Goal: Complete application form

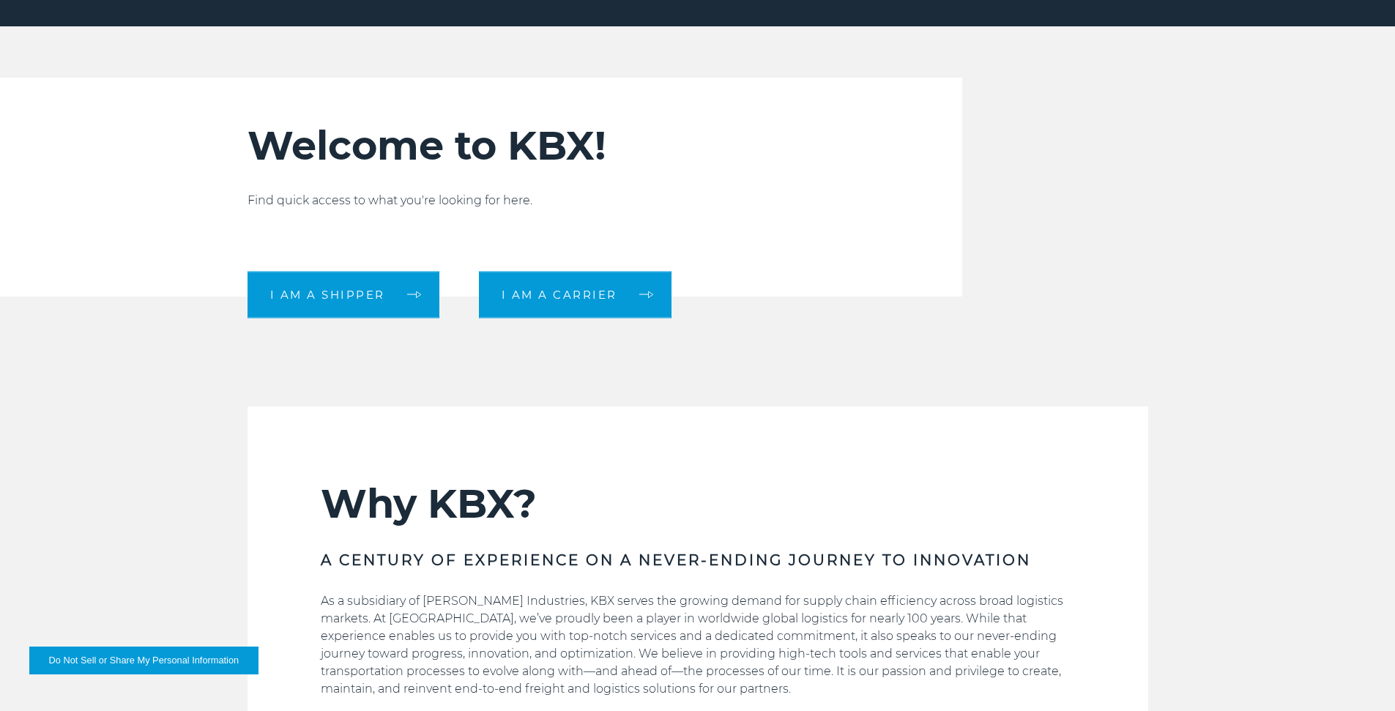
scroll to position [586, 0]
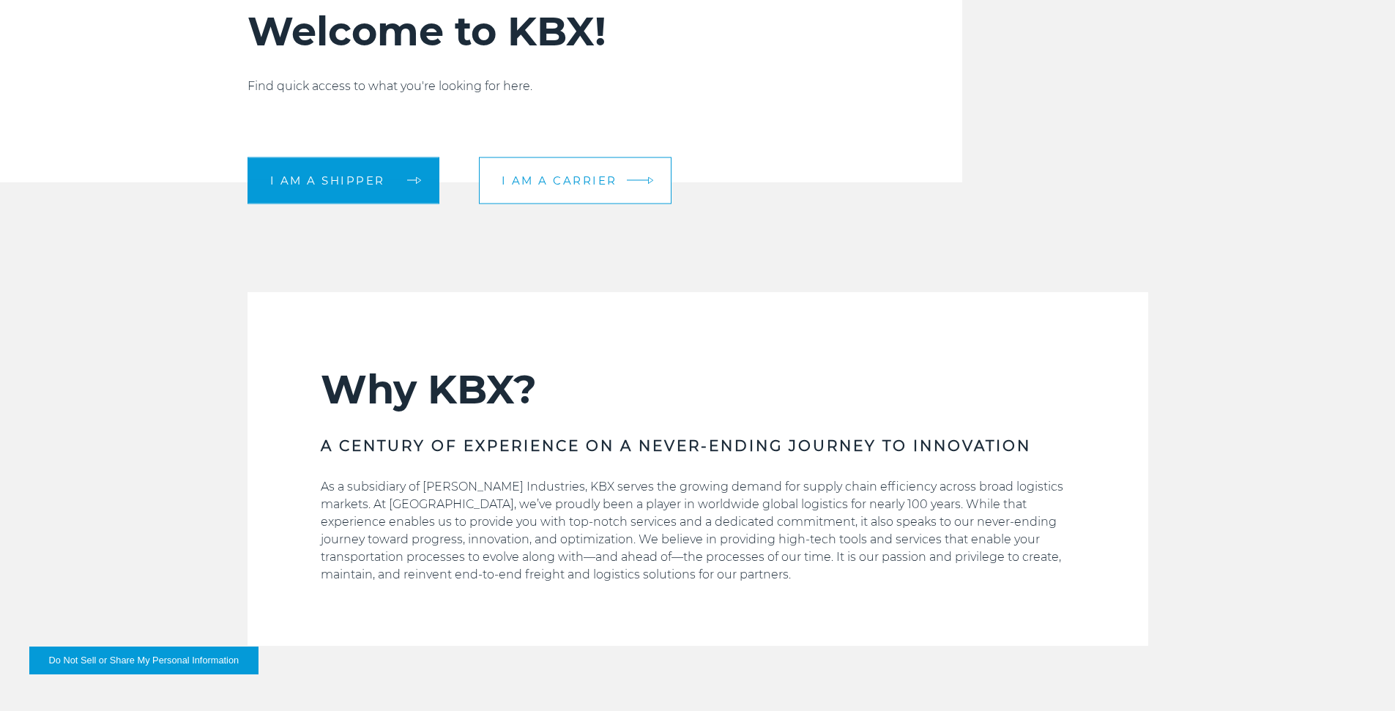
click at [601, 172] on link "I am a carrier" at bounding box center [575, 180] width 193 height 47
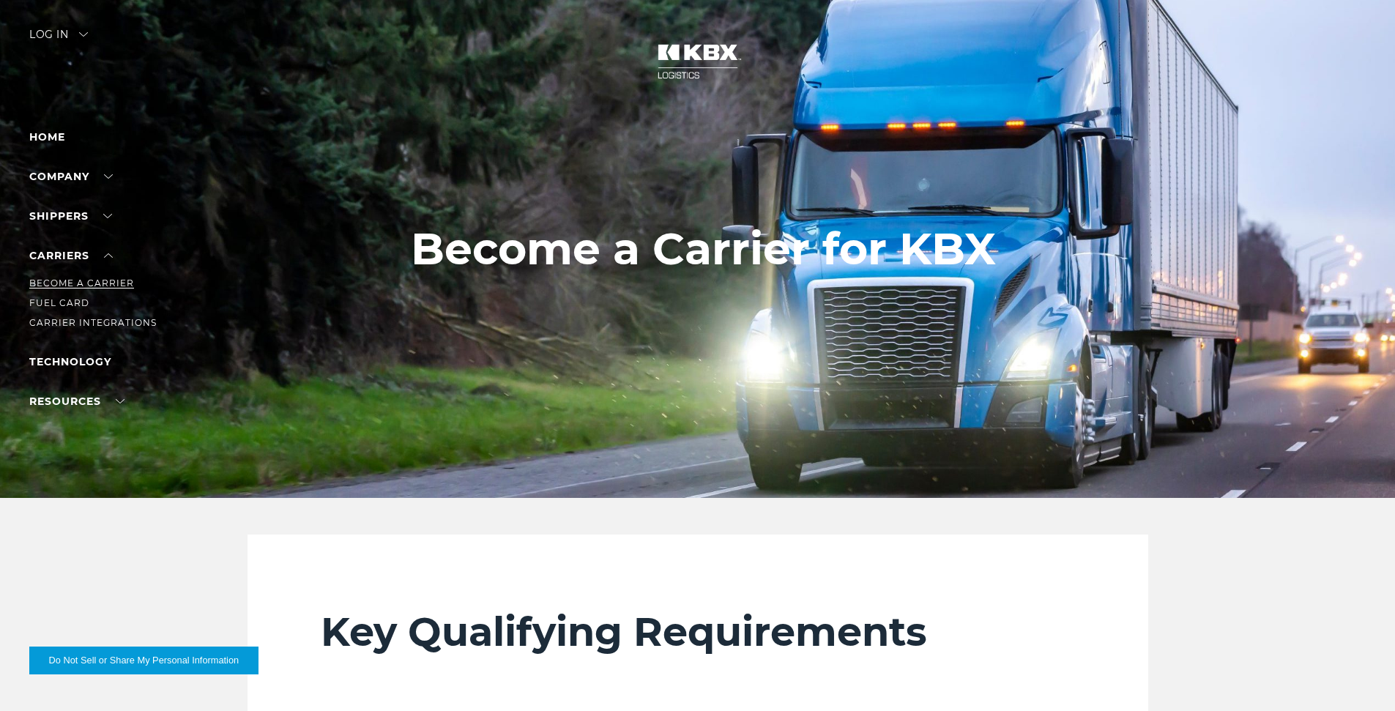
click at [106, 281] on link "Become a Carrier" at bounding box center [81, 282] width 105 height 11
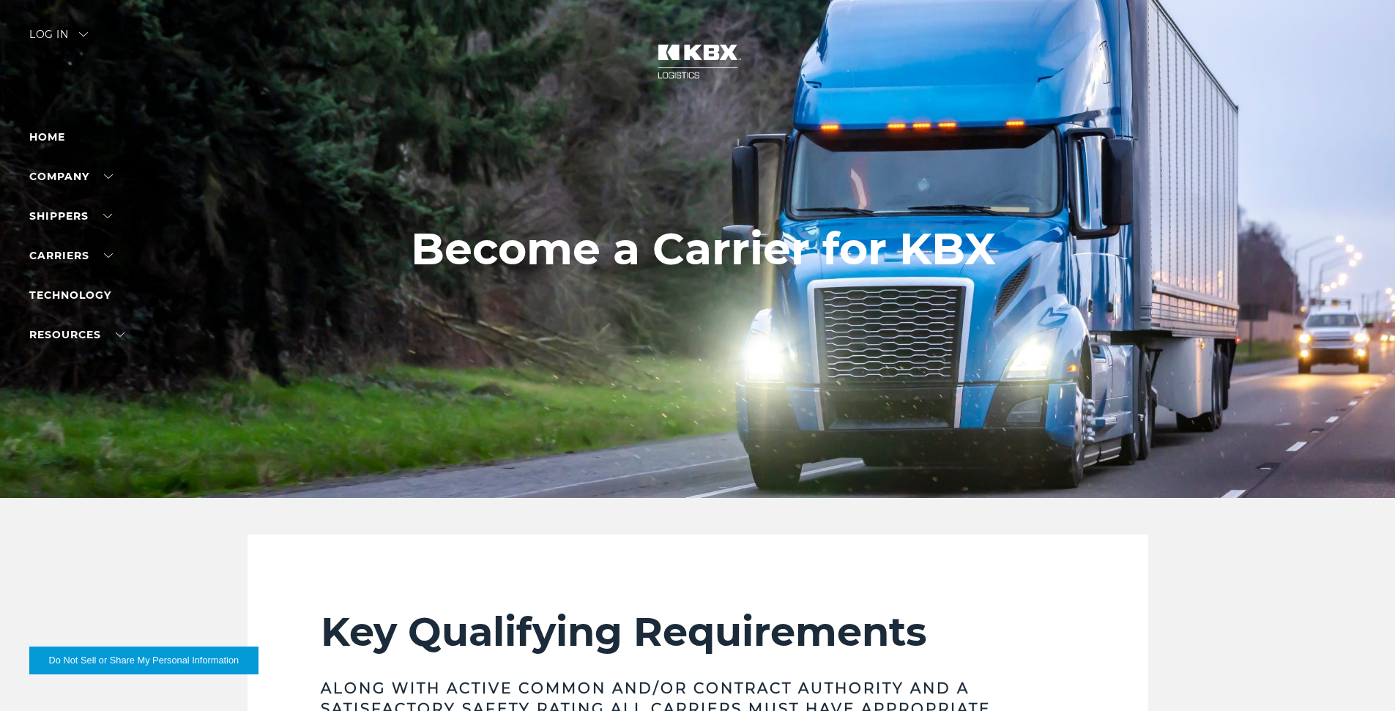
click at [84, 31] on div "Log in" at bounding box center [58, 39] width 59 height 21
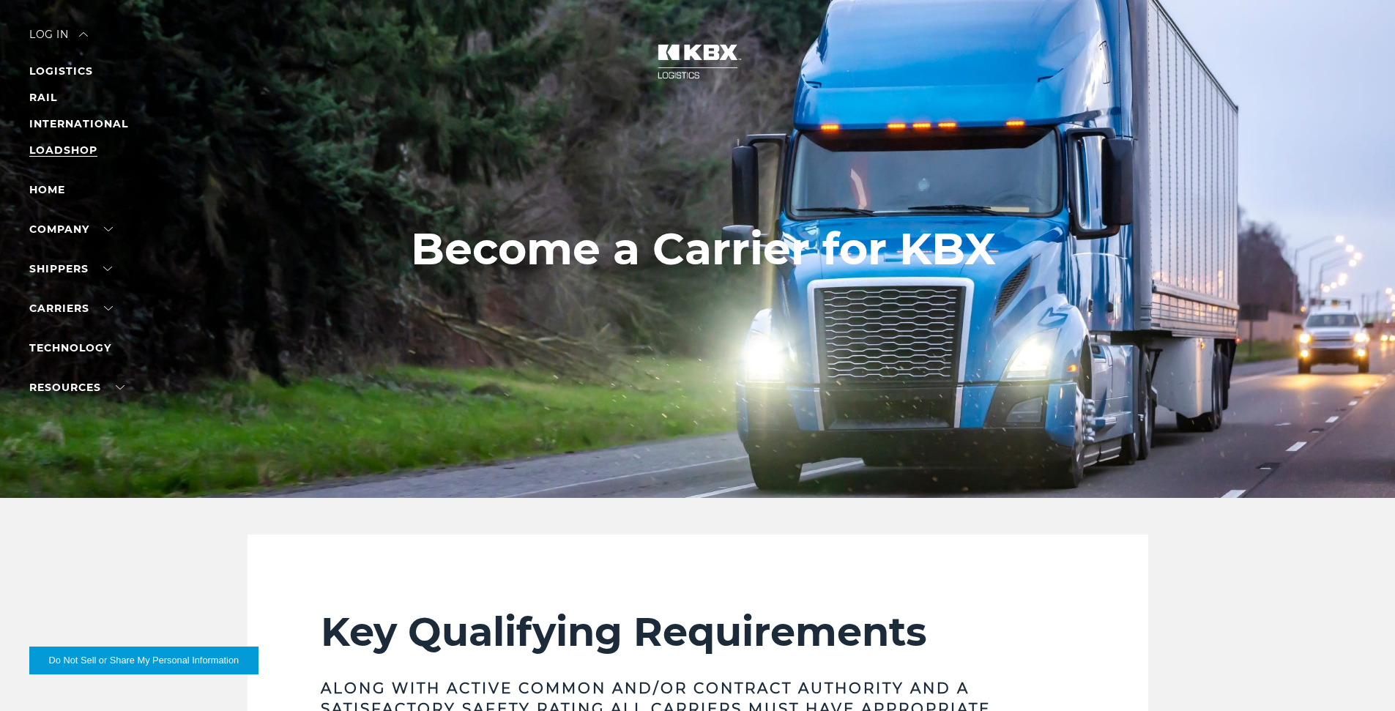
click at [69, 154] on link "LOADSHOP" at bounding box center [63, 150] width 68 height 13
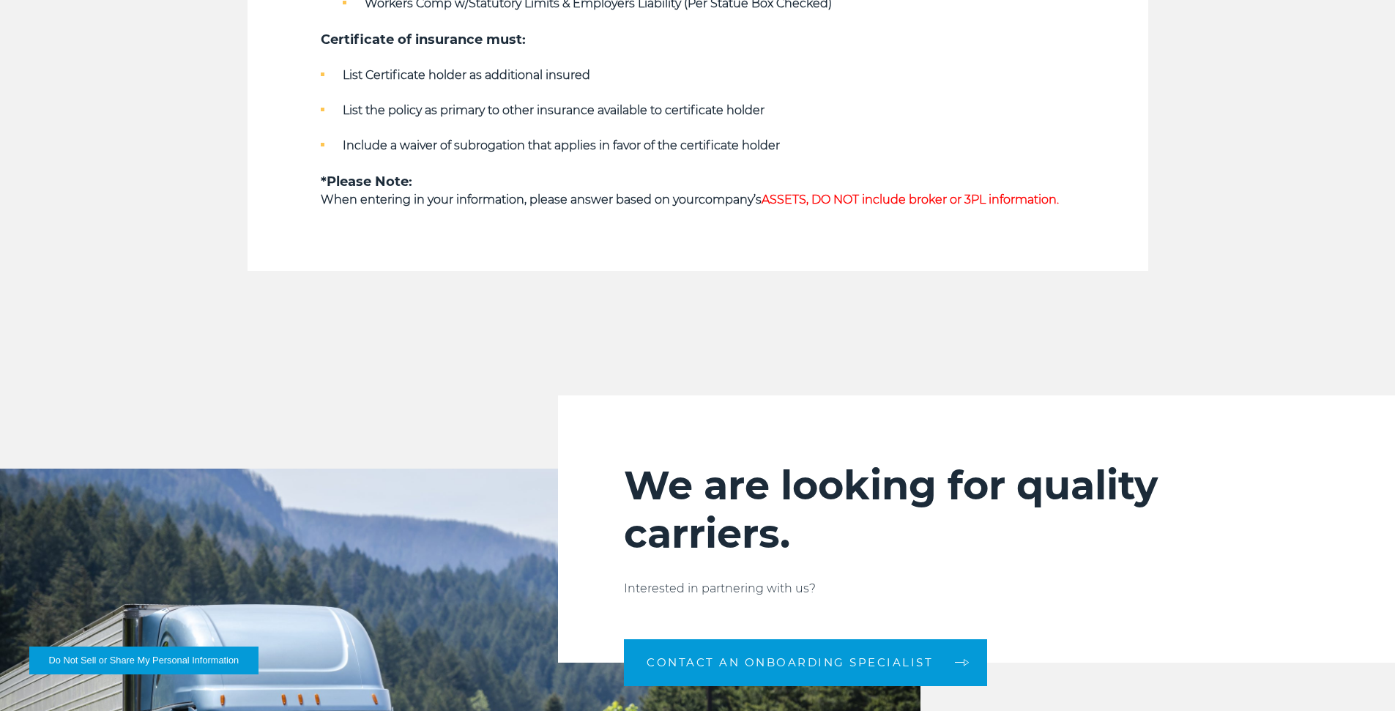
scroll to position [1318, 0]
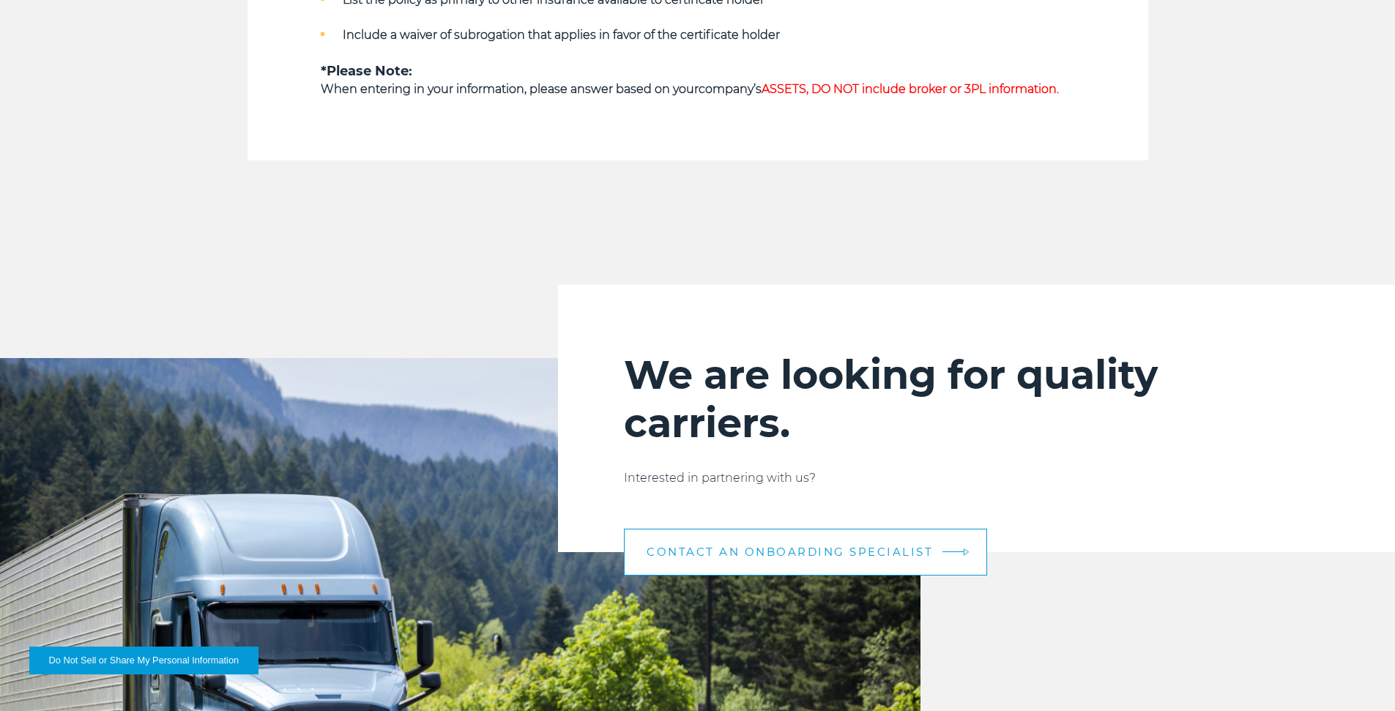
click at [863, 546] on span "CONTACT AN ONBOARDING SPECIALIST" at bounding box center [790, 551] width 286 height 11
click at [750, 547] on span "CONTACT AN ONBOARDING SPECIALIST" at bounding box center [790, 551] width 286 height 11
drag, startPoint x: 888, startPoint y: 548, endPoint x: 882, endPoint y: 542, distance: 8.8
click at [882, 542] on link "CONTACT AN ONBOARDING SPECIALIST" at bounding box center [805, 552] width 363 height 47
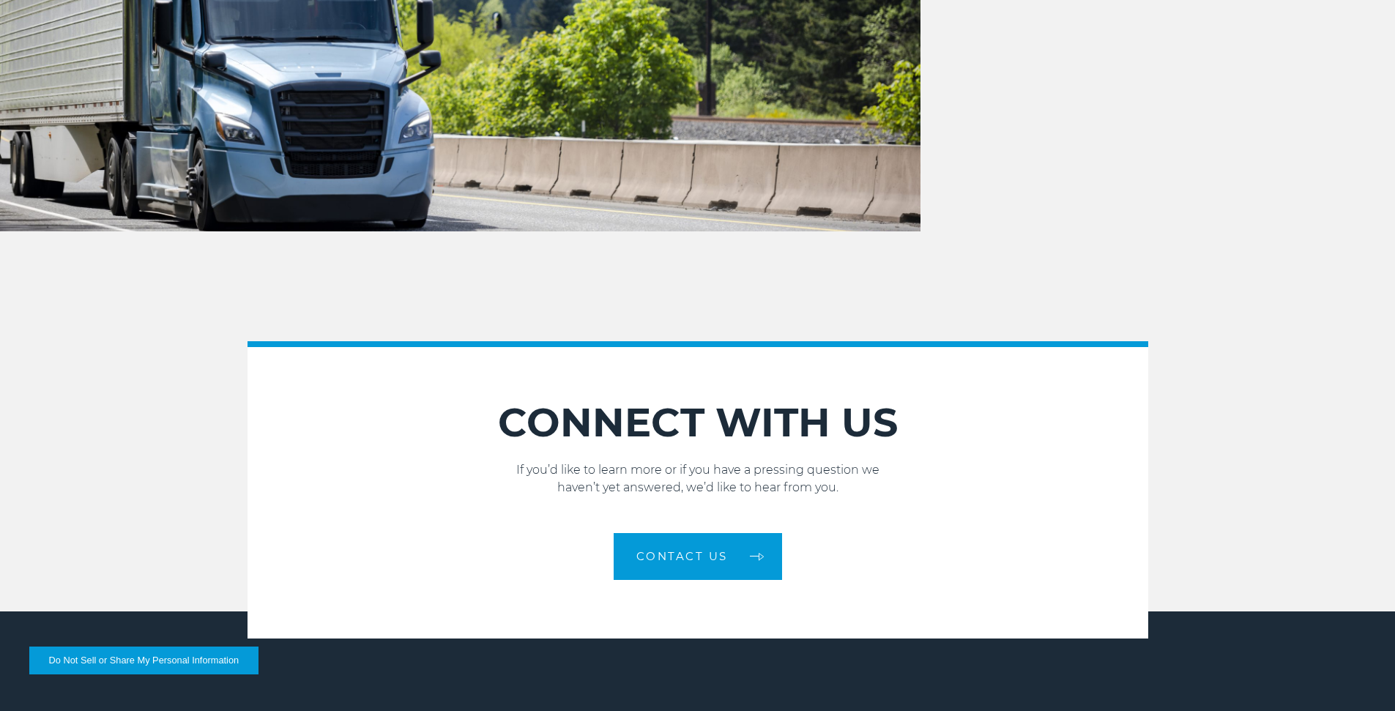
scroll to position [1977, 0]
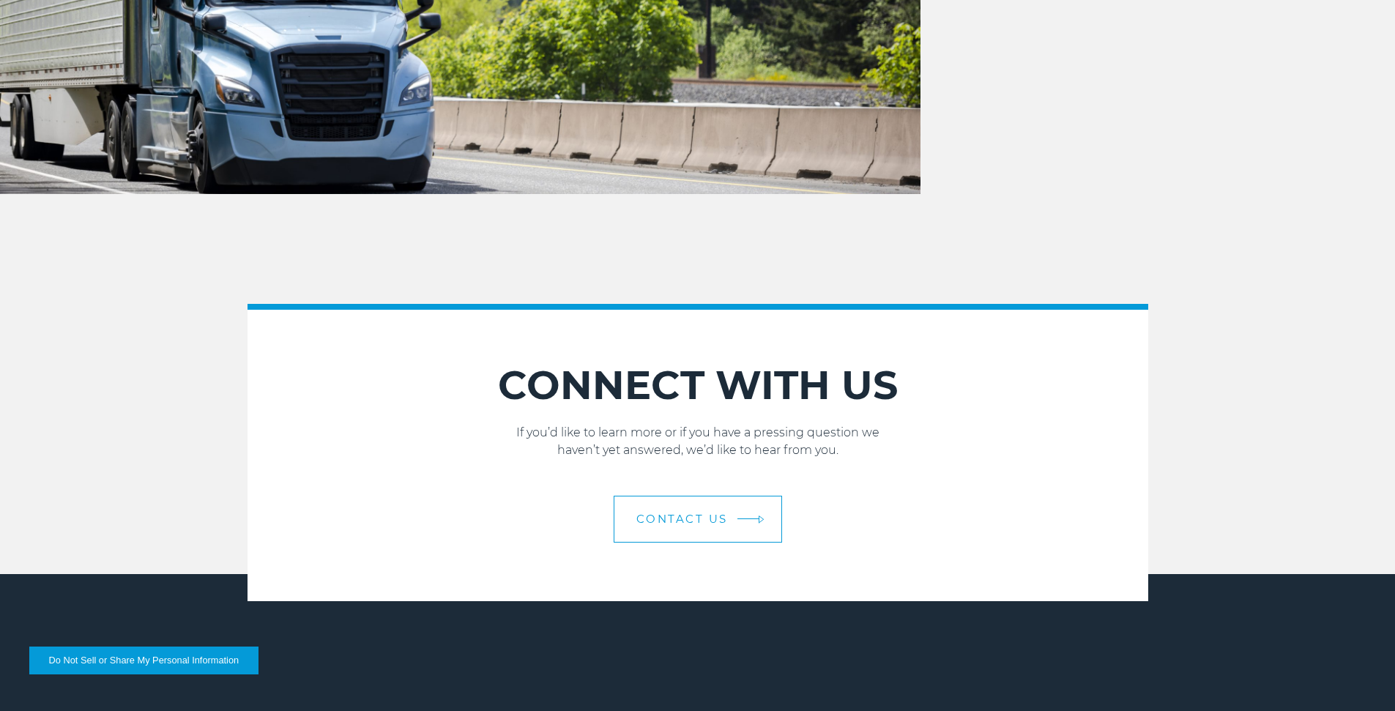
click at [718, 524] on span "Contact Us" at bounding box center [682, 518] width 92 height 11
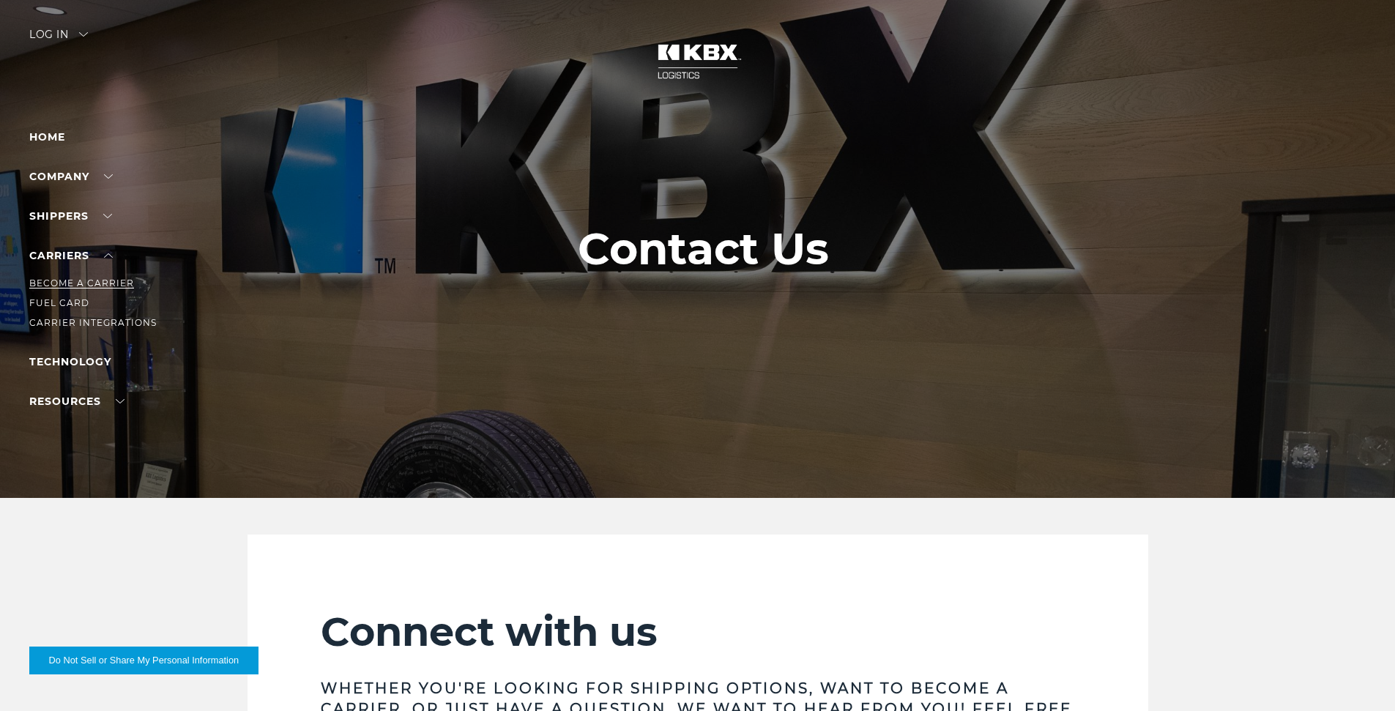
click at [86, 286] on link "Become a Carrier" at bounding box center [81, 282] width 105 height 11
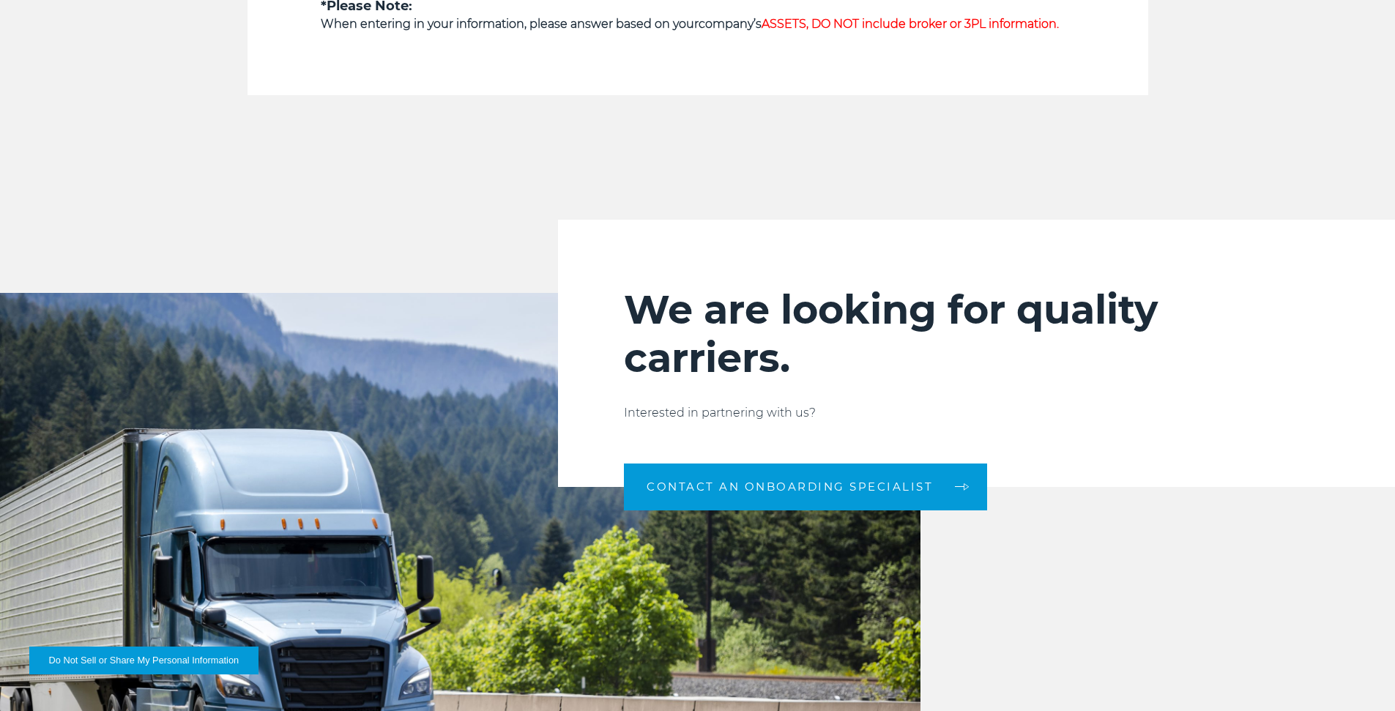
scroll to position [1391, 0]
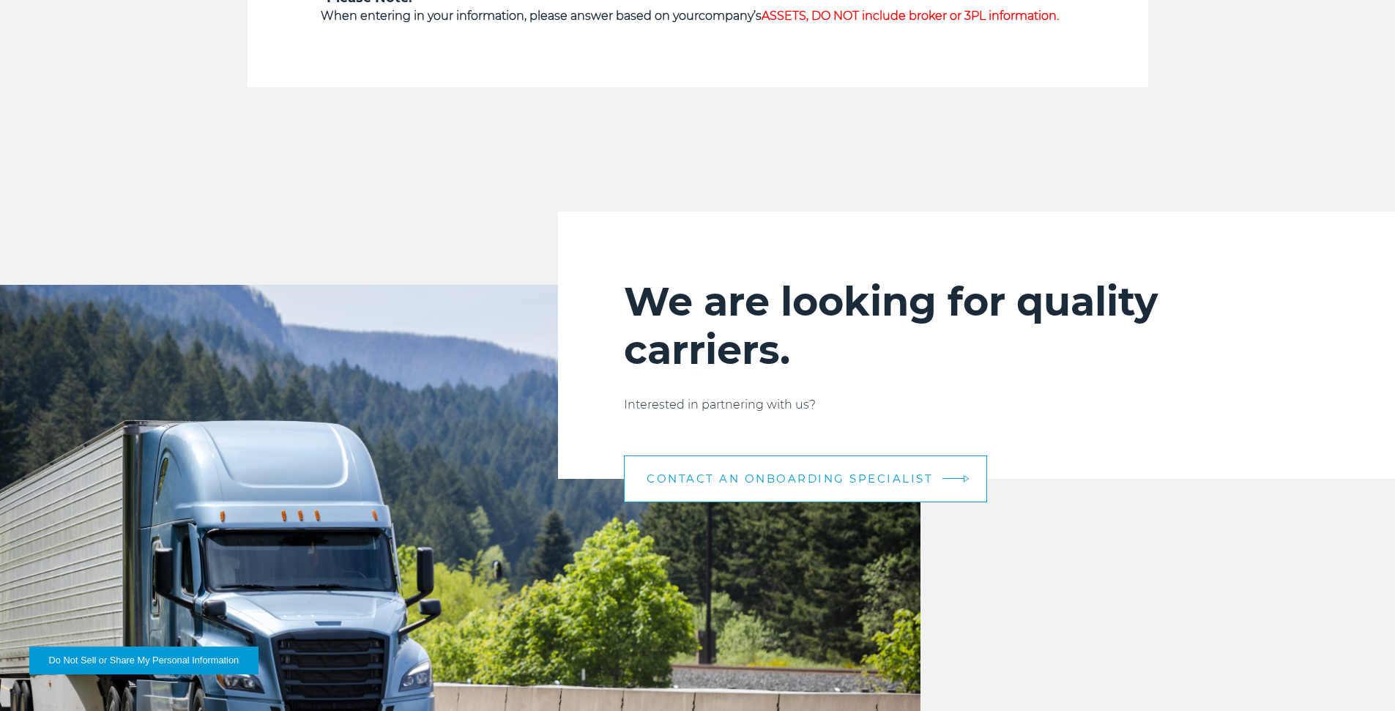
click at [687, 466] on link "CONTACT AN ONBOARDING SPECIALIST" at bounding box center [805, 478] width 363 height 47
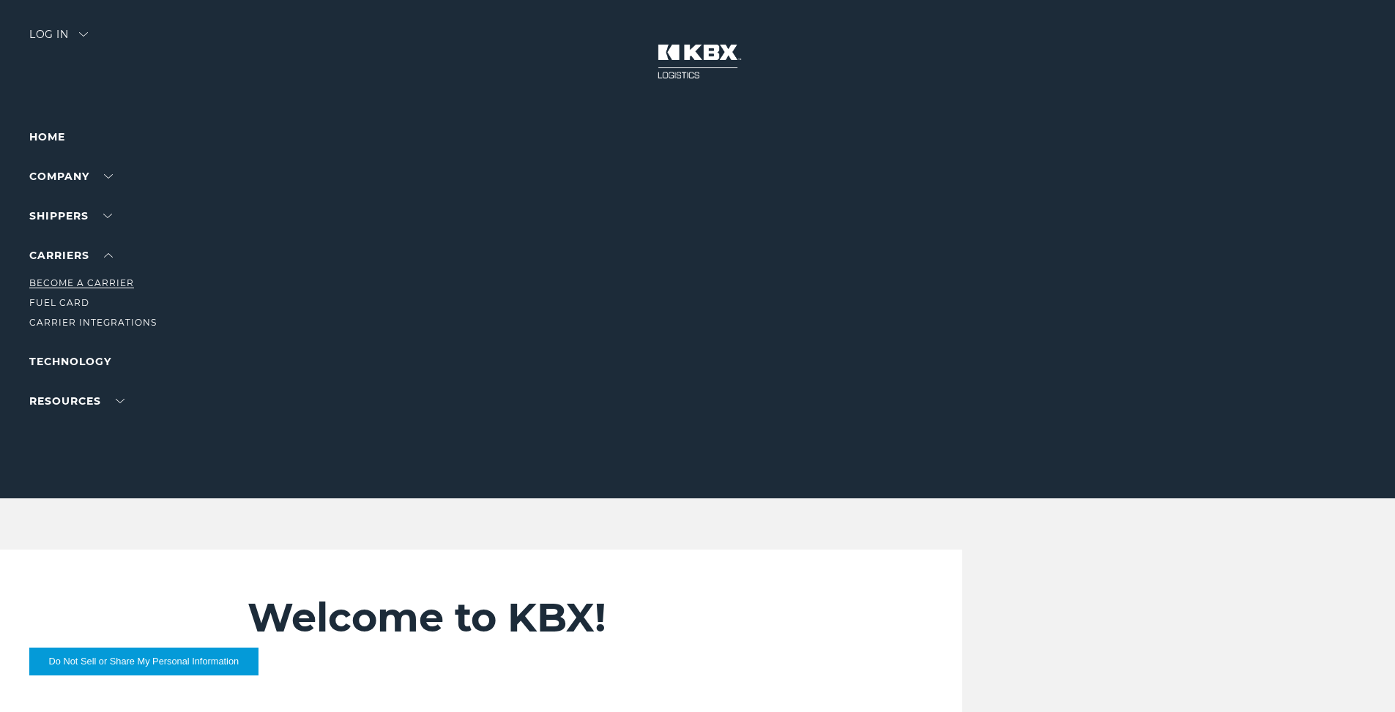
click at [80, 280] on link "Become a Carrier" at bounding box center [81, 282] width 105 height 11
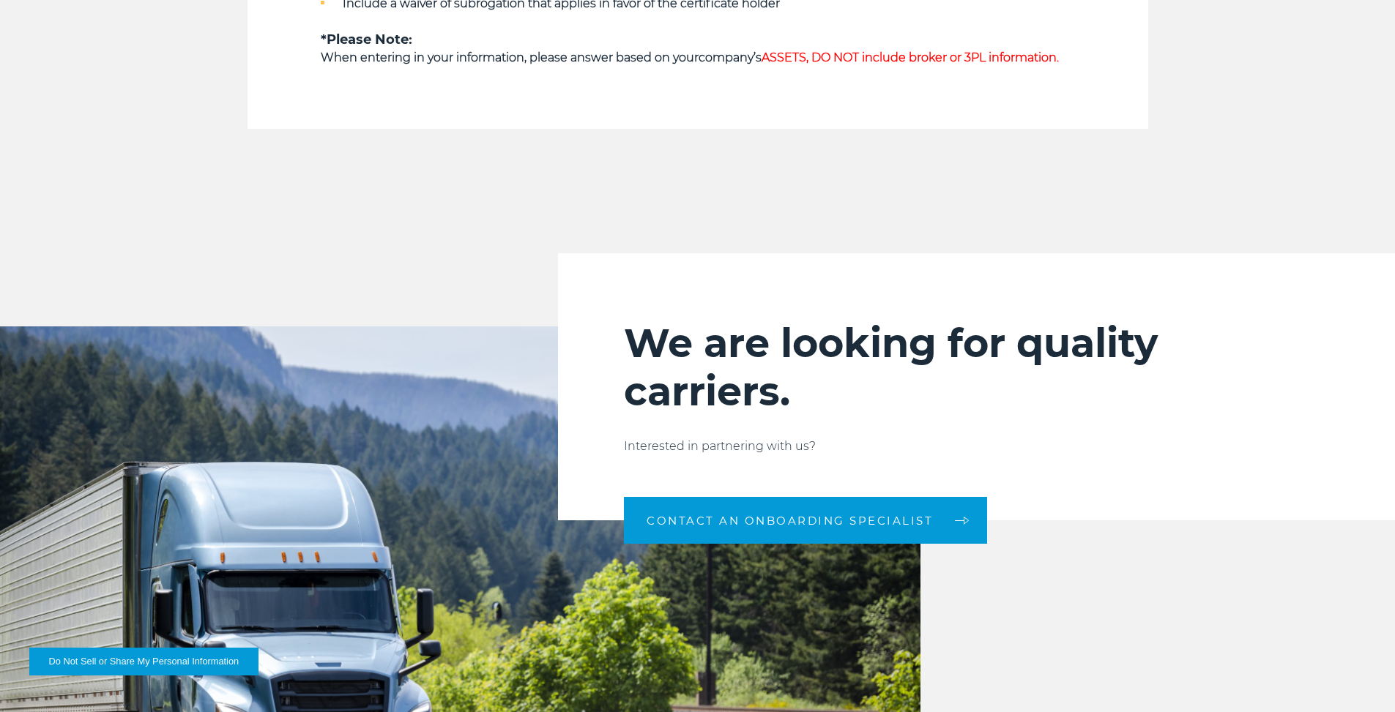
scroll to position [1391, 0]
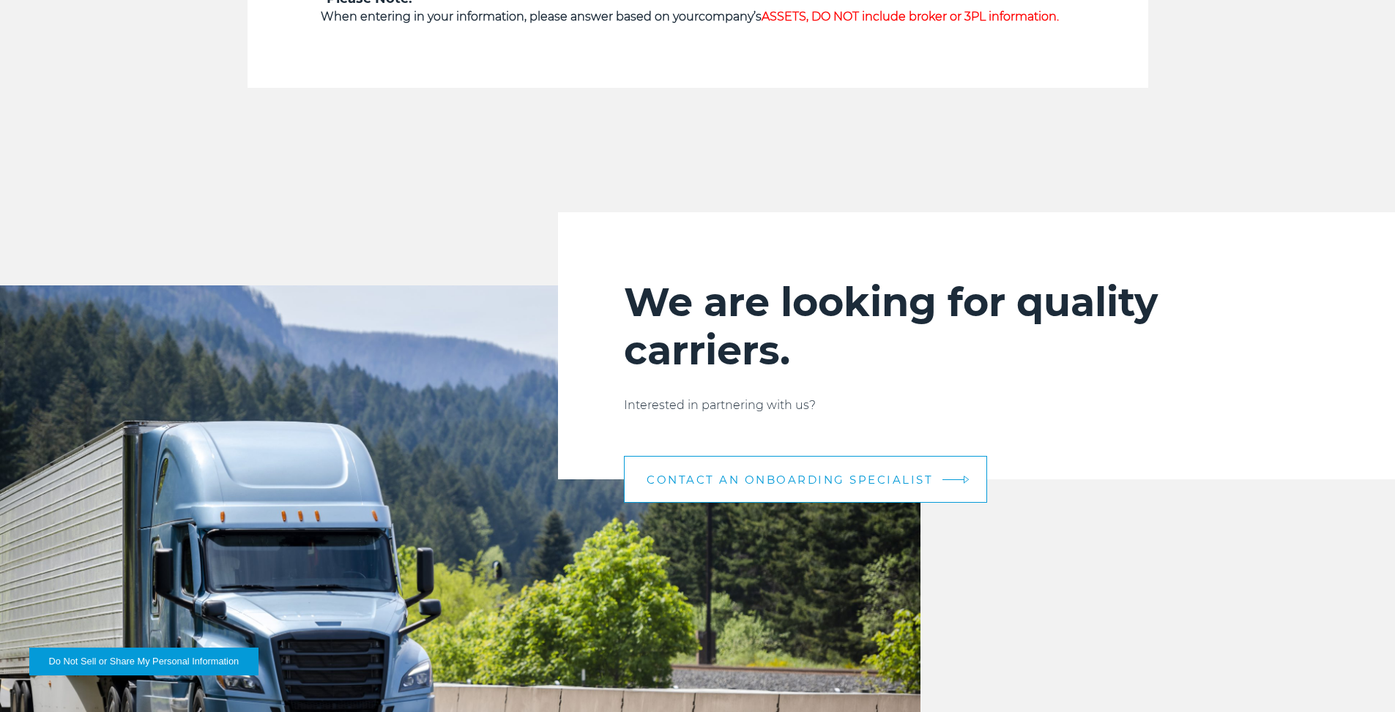
click at [717, 473] on link "CONTACT AN ONBOARDING SPECIALIST" at bounding box center [805, 479] width 363 height 47
click at [865, 469] on link "CONTACT AN ONBOARDING SPECIALIST" at bounding box center [805, 479] width 363 height 47
click at [870, 466] on link "CONTACT AN ONBOARDING SPECIALIST" at bounding box center [805, 479] width 363 height 47
click at [870, 465] on link "CONTACT AN ONBOARDING SPECIALIST" at bounding box center [805, 479] width 363 height 47
click at [871, 464] on link "CONTACT AN ONBOARDING SPECIALIST" at bounding box center [805, 479] width 363 height 47
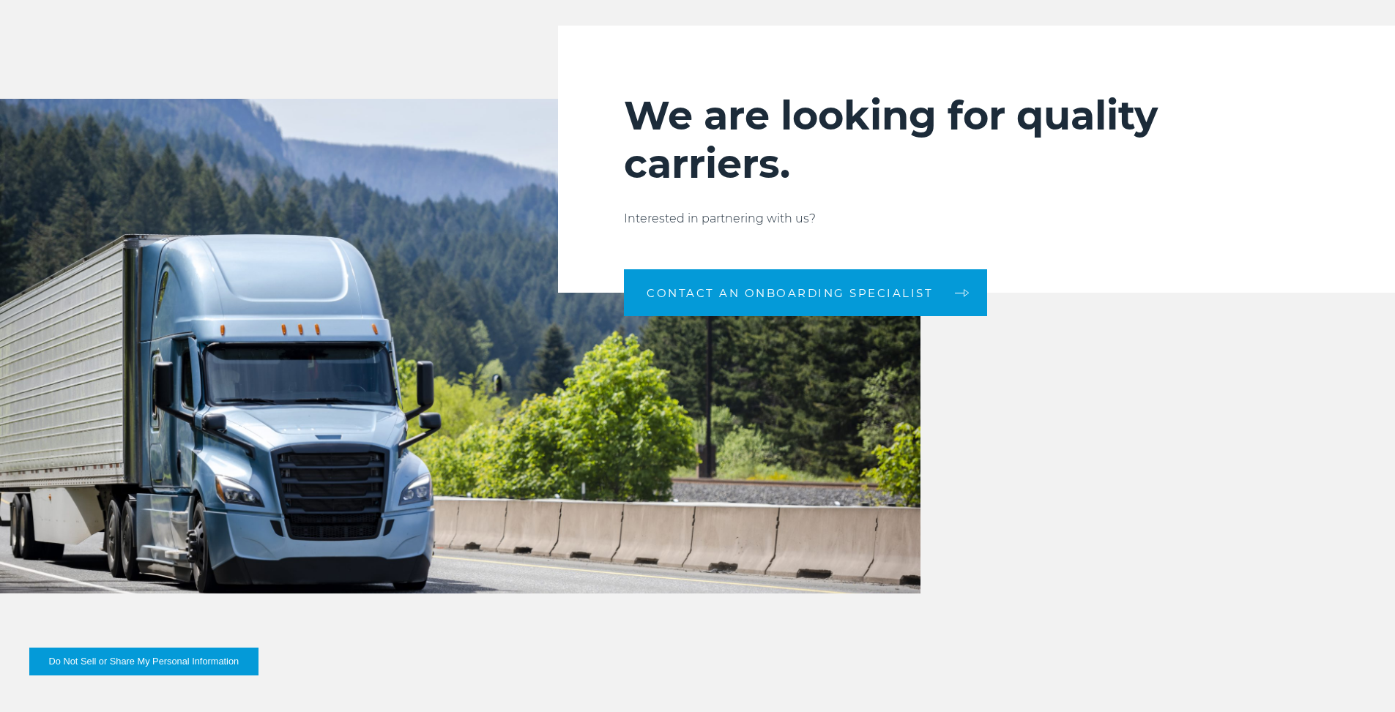
scroll to position [1611, 0]
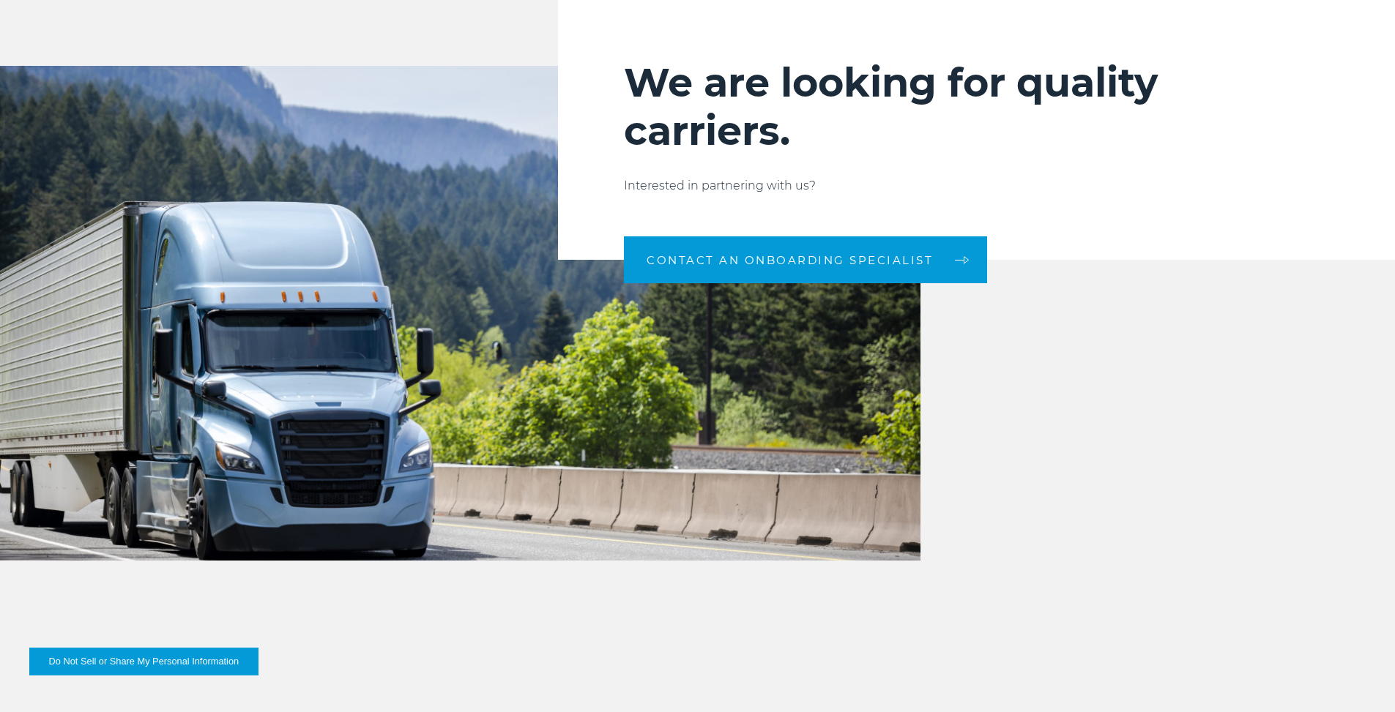
drag, startPoint x: 816, startPoint y: 258, endPoint x: 822, endPoint y: 146, distance: 112.9
click at [822, 146] on h2 "We are looking for quality carriers." at bounding box center [976, 107] width 705 height 97
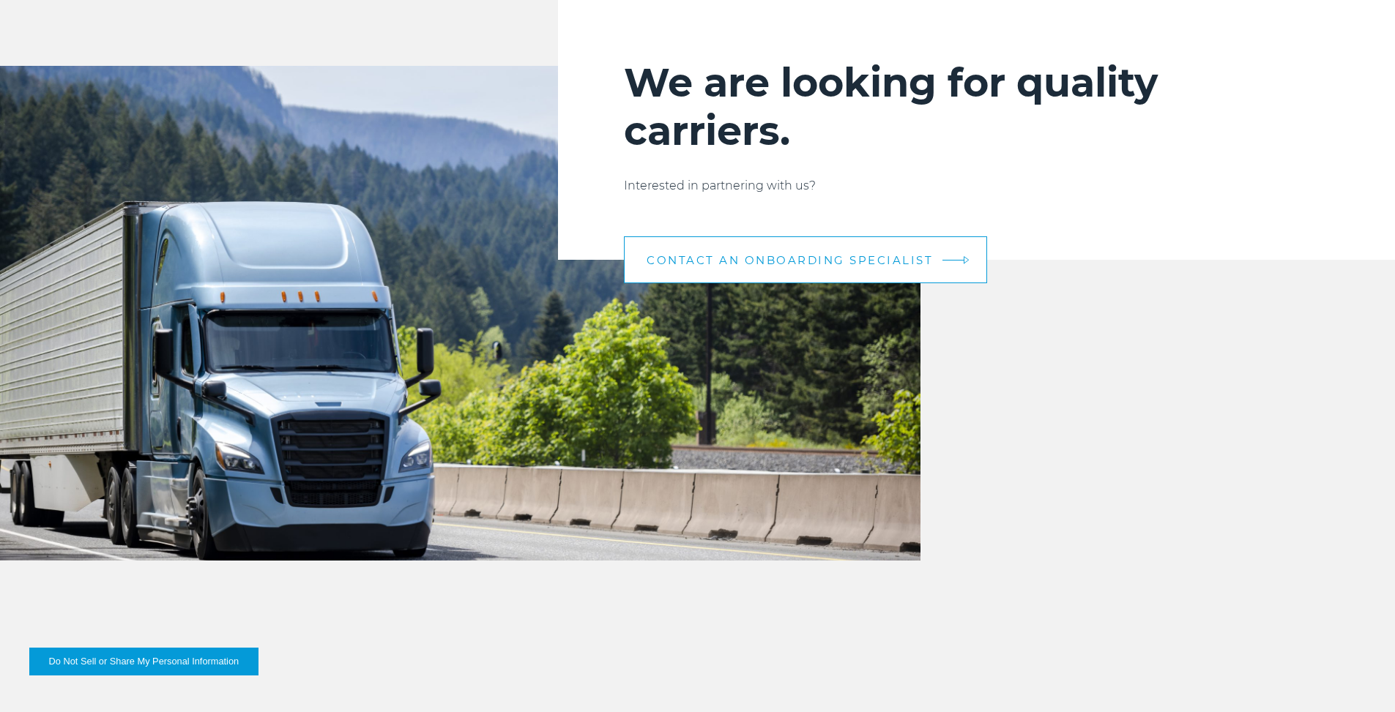
drag, startPoint x: 781, startPoint y: 258, endPoint x: 739, endPoint y: 270, distance: 43.6
click at [739, 270] on link "CONTACT AN ONBOARDING SPECIALIST" at bounding box center [805, 259] width 363 height 47
click at [738, 270] on link "CONTACT AN ONBOARDING SPECIALIST" at bounding box center [805, 259] width 363 height 47
click at [740, 267] on link "CONTACT AN ONBOARDING SPECIALIST" at bounding box center [805, 259] width 363 height 47
click at [743, 267] on link "CONTACT AN ONBOARDING SPECIALIST" at bounding box center [805, 259] width 363 height 47
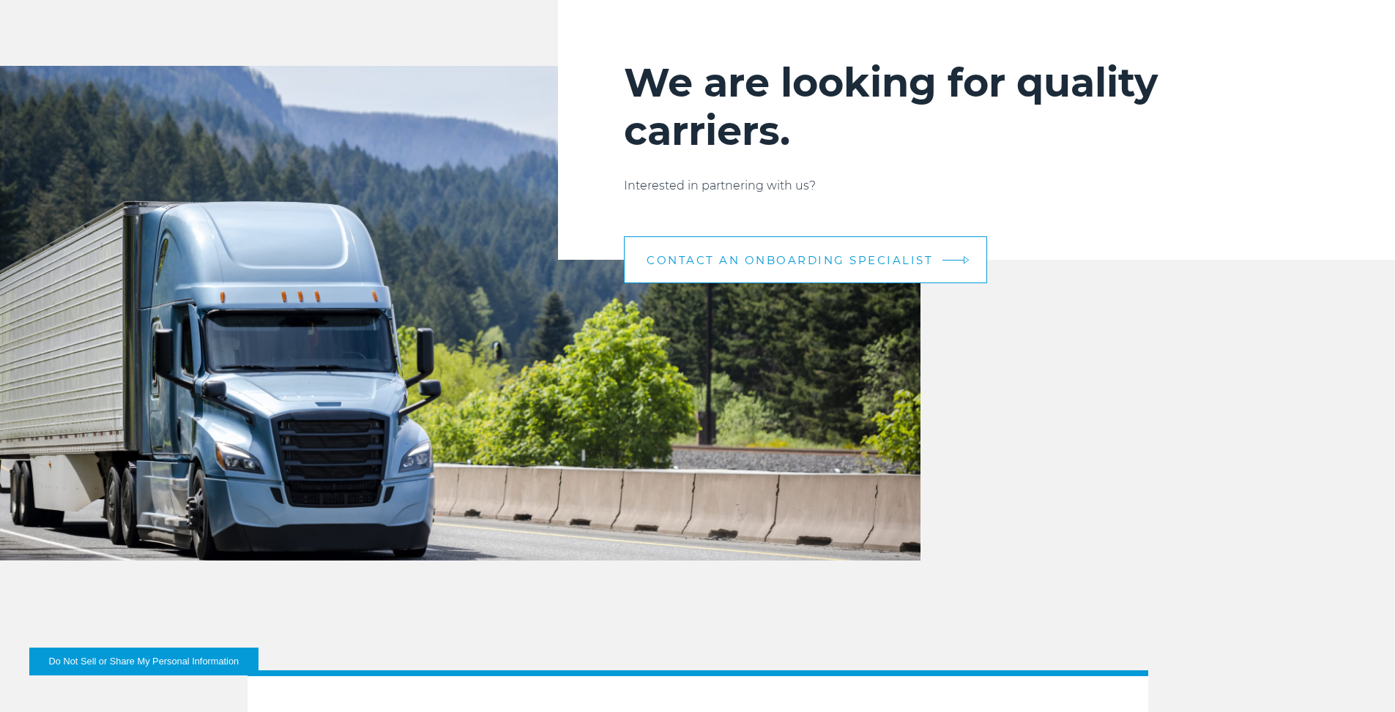
click at [707, 267] on link "CONTACT AN ONBOARDING SPECIALIST" at bounding box center [805, 259] width 363 height 47
click at [706, 269] on link "CONTACT AN ONBOARDING SPECIALIST" at bounding box center [805, 259] width 363 height 47
click at [706, 271] on link "CONTACT AN ONBOARDING SPECIALIST" at bounding box center [805, 259] width 363 height 47
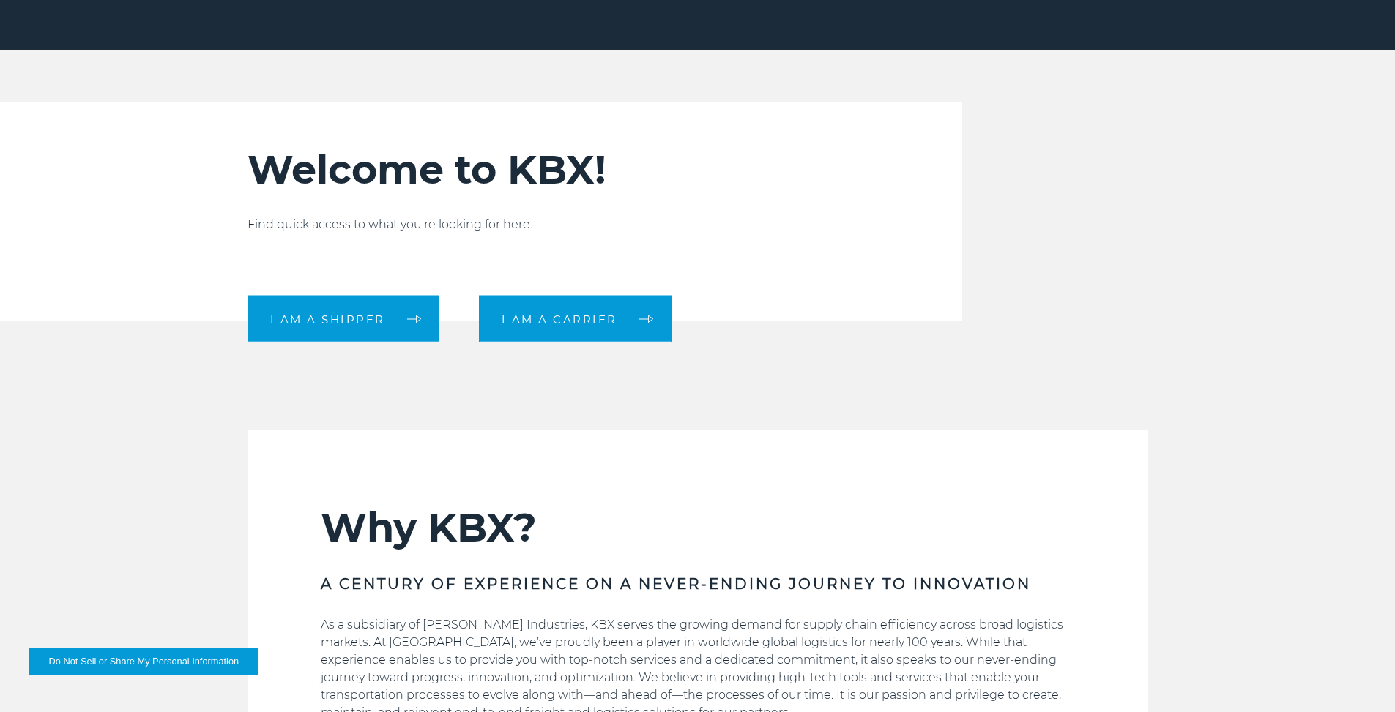
scroll to position [439, 0]
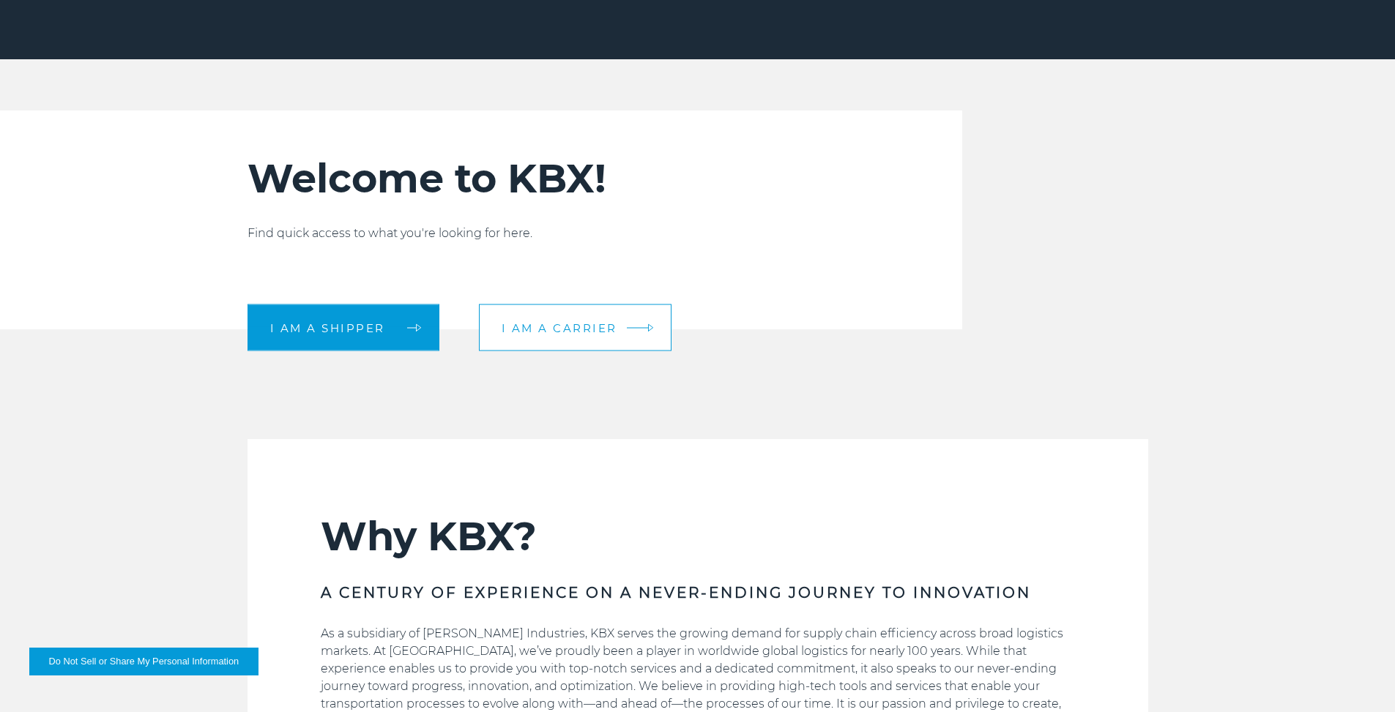
click at [562, 330] on span "I am a carrier" at bounding box center [560, 327] width 116 height 11
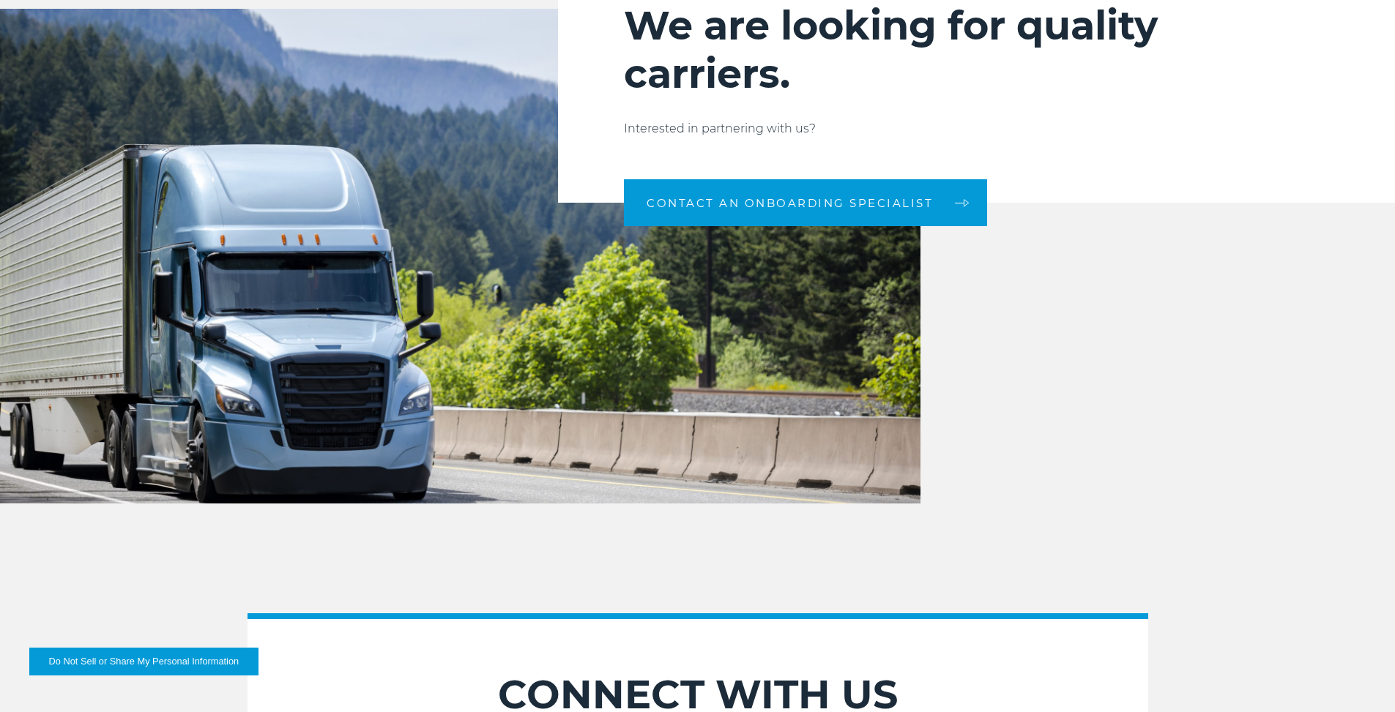
scroll to position [1573, 0]
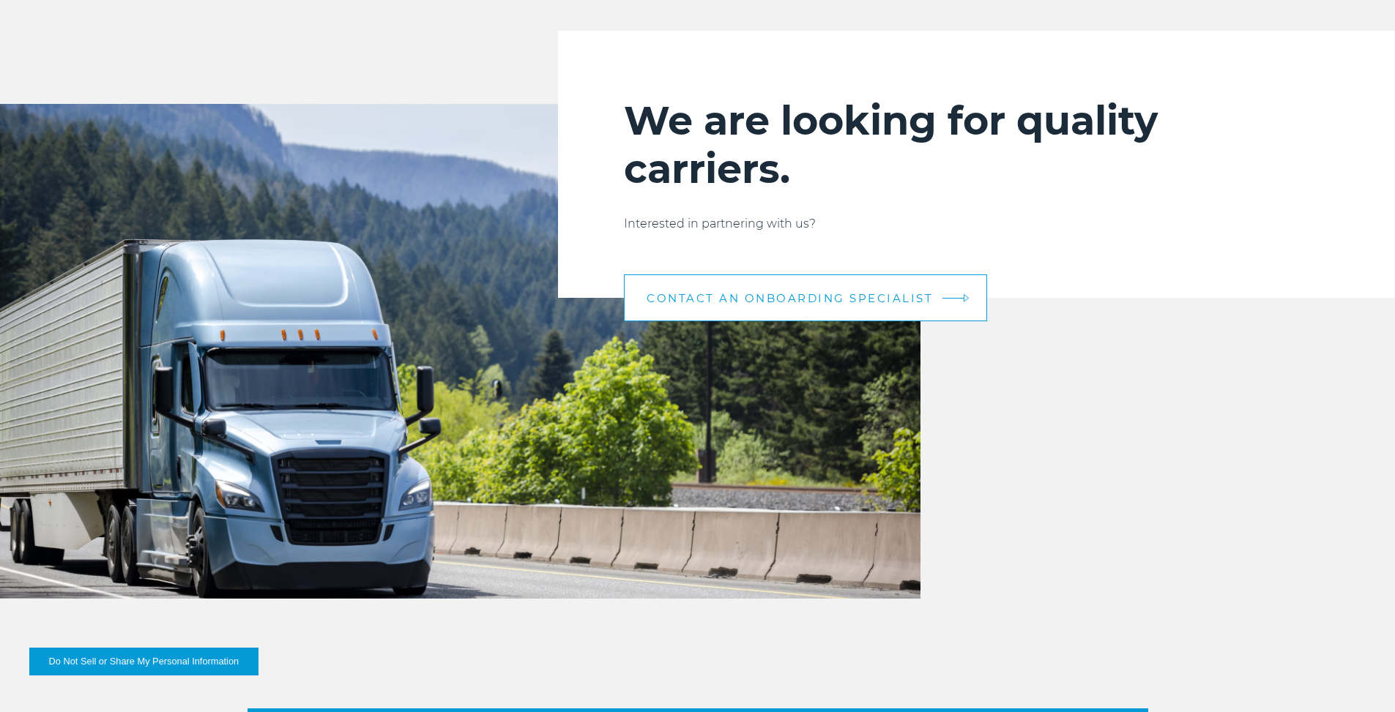
click at [771, 287] on link "CONTACT AN ONBOARDING SPECIALIST" at bounding box center [805, 298] width 363 height 47
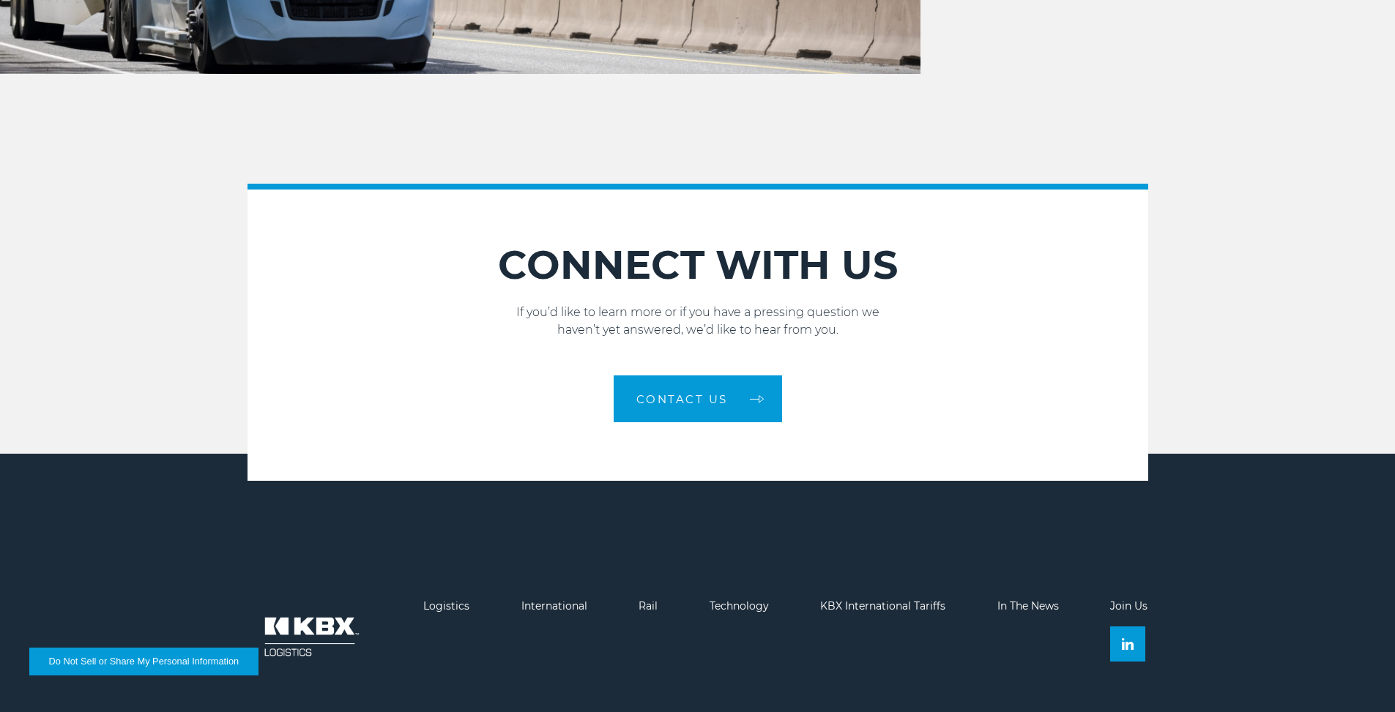
scroll to position [2158, 0]
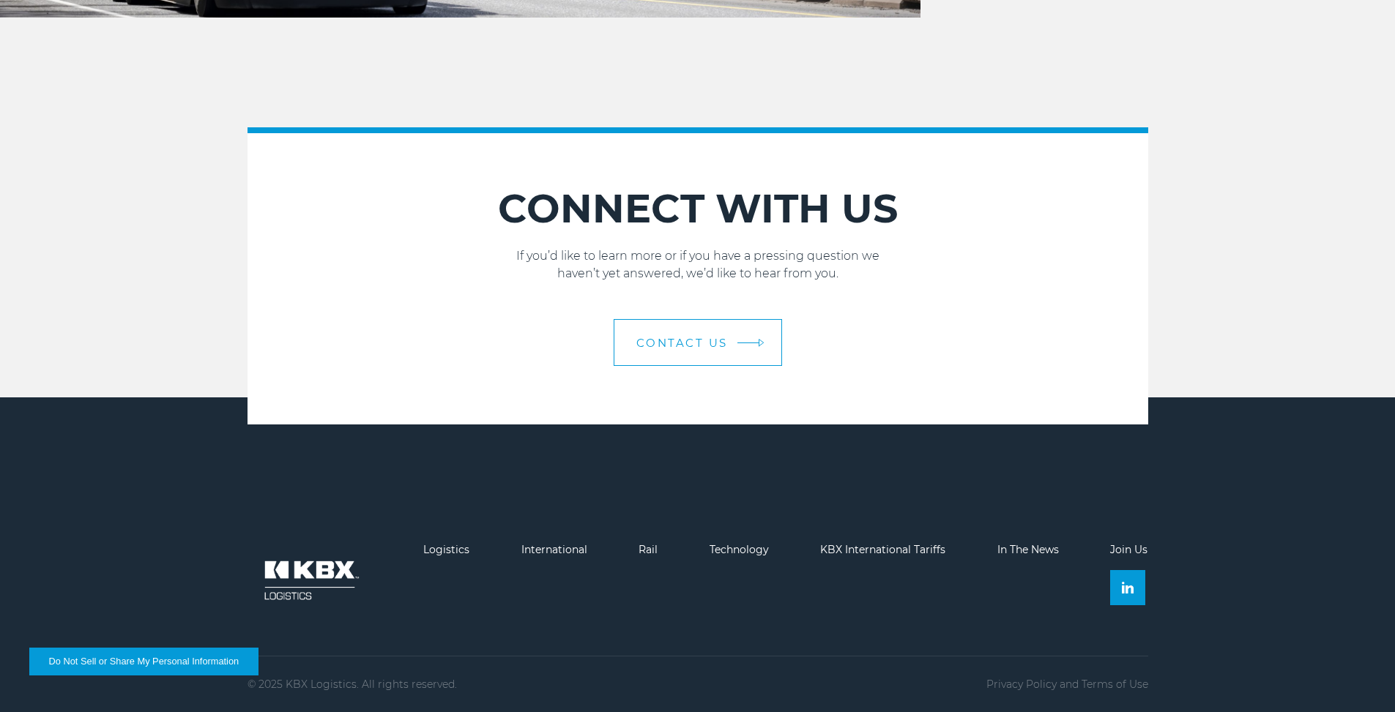
click at [696, 349] on span "Contact Us" at bounding box center [682, 343] width 92 height 11
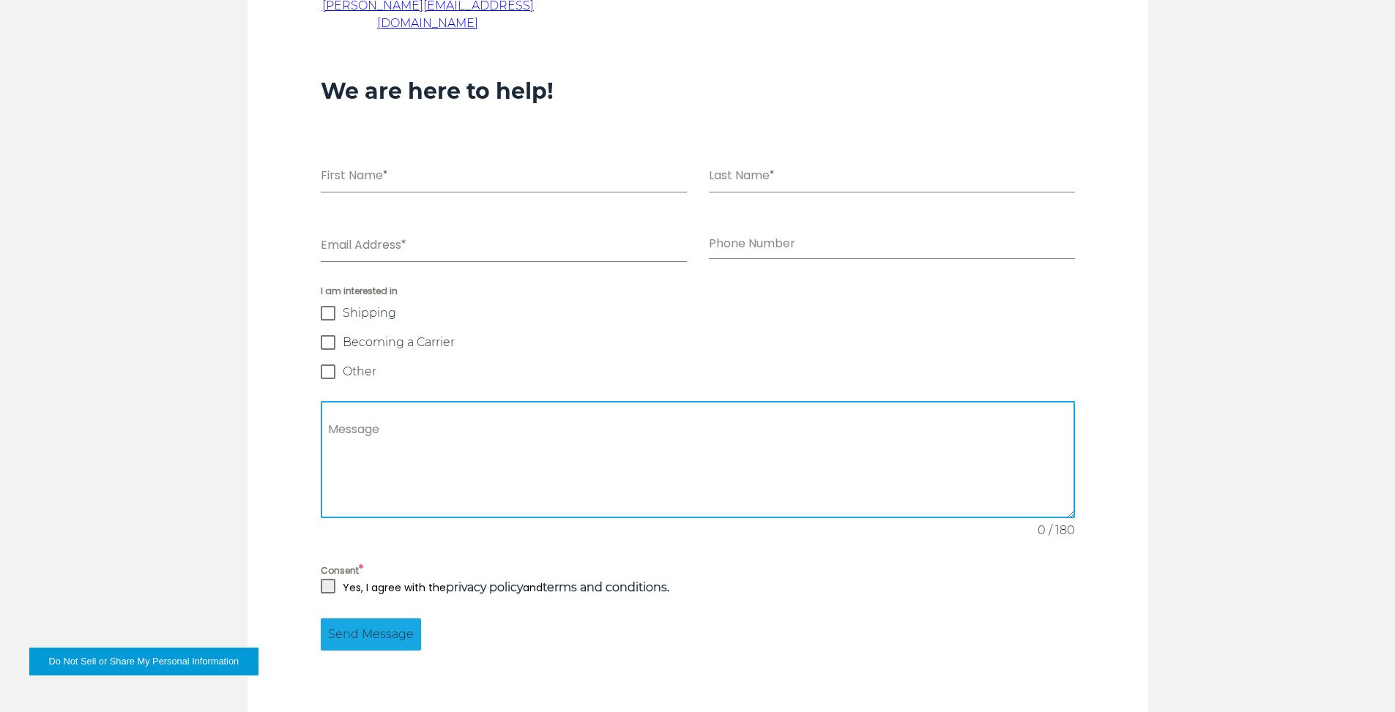
scroll to position [1025, 0]
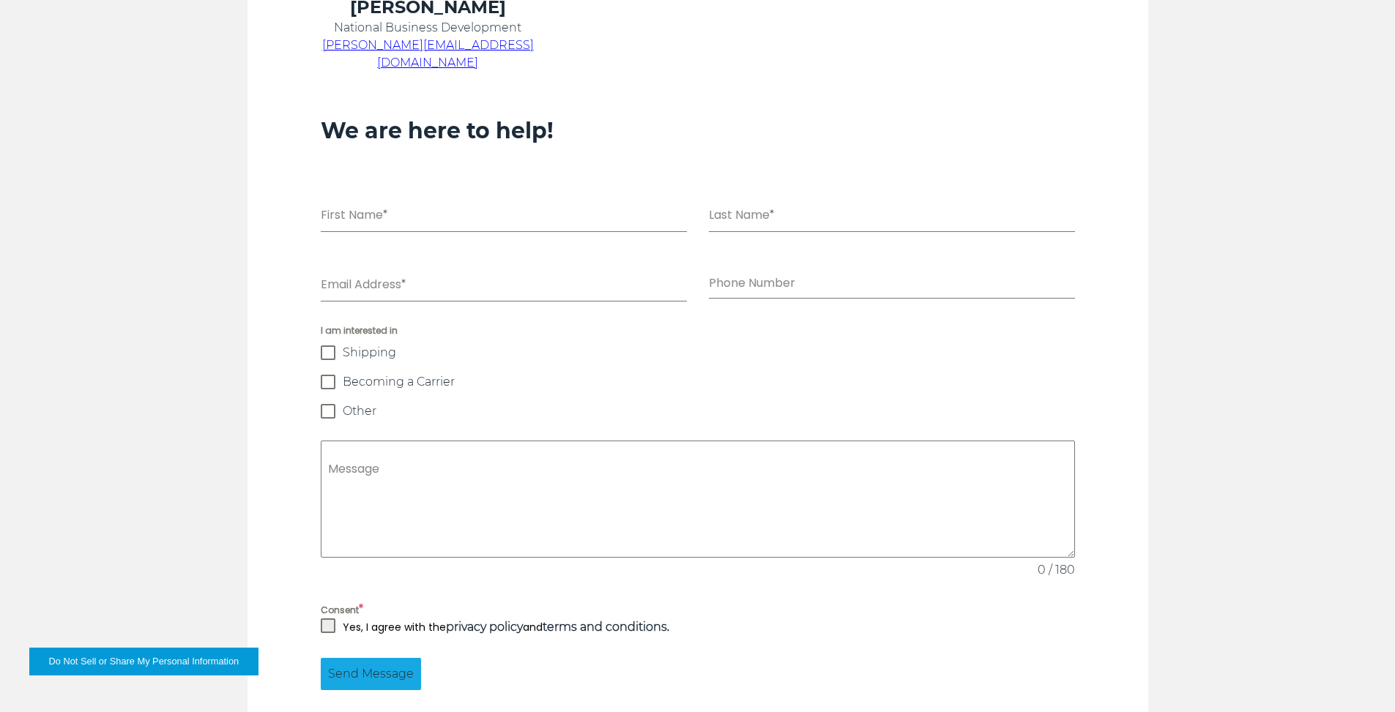
click at [335, 362] on div "I am interested in Shipping Becoming a Carrier Other" at bounding box center [698, 371] width 754 height 95
click at [325, 375] on span at bounding box center [328, 382] width 15 height 15
click at [331, 202] on input "First Name *" at bounding box center [504, 217] width 366 height 30
type input "*****"
type input "****"
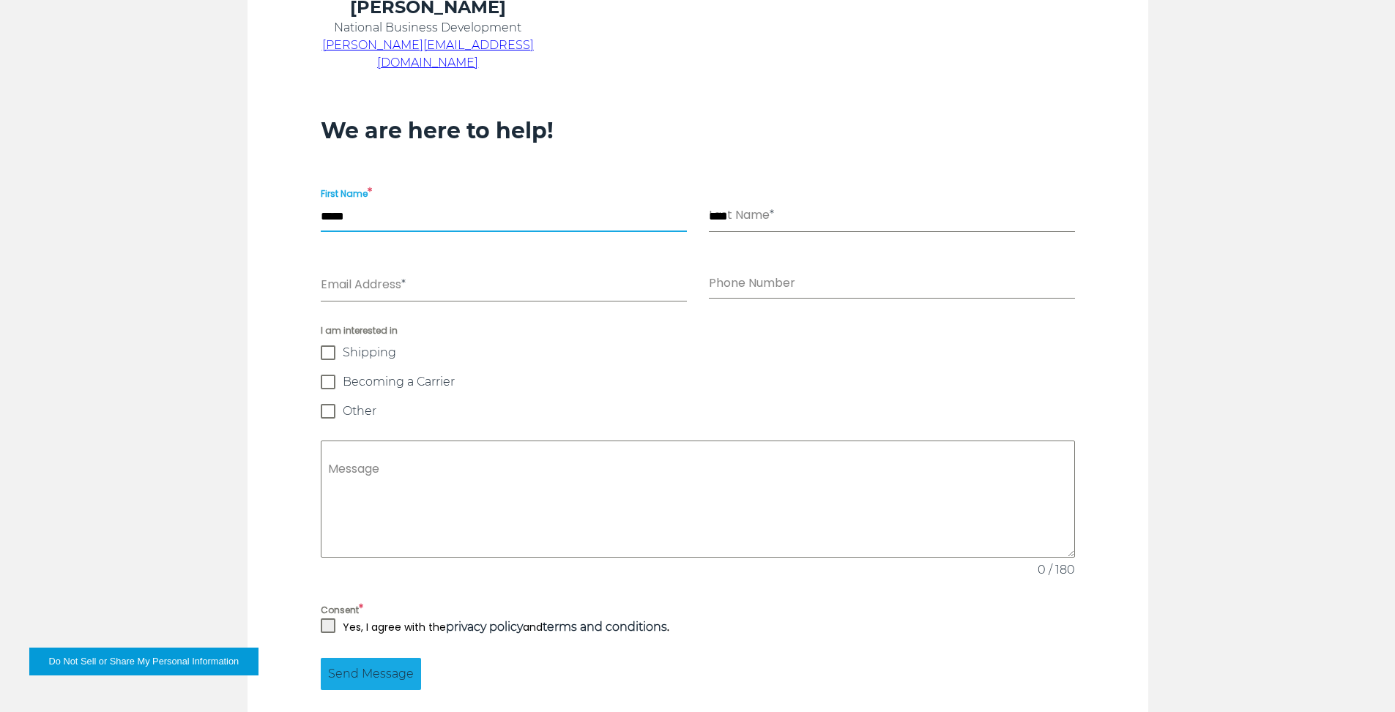
type input "**********"
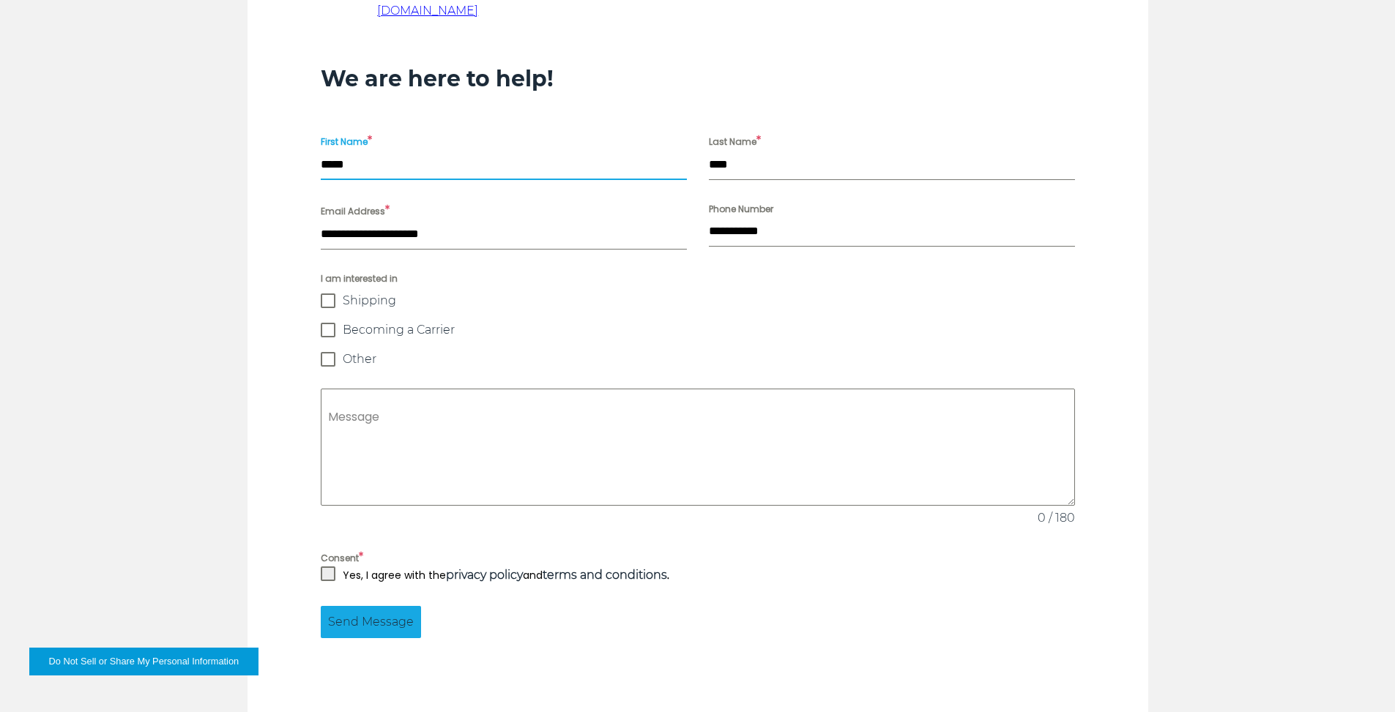
scroll to position [1171, 0]
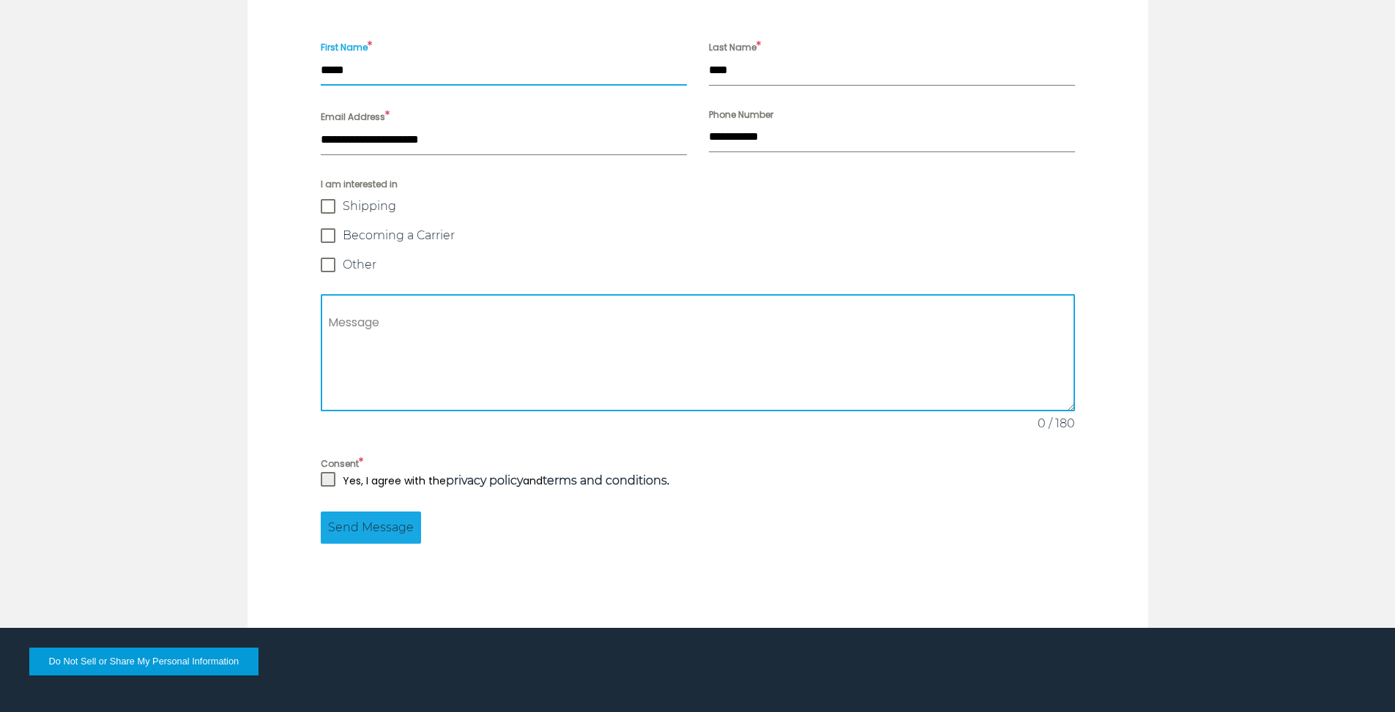
click at [354, 294] on textarea "Message" at bounding box center [698, 352] width 754 height 117
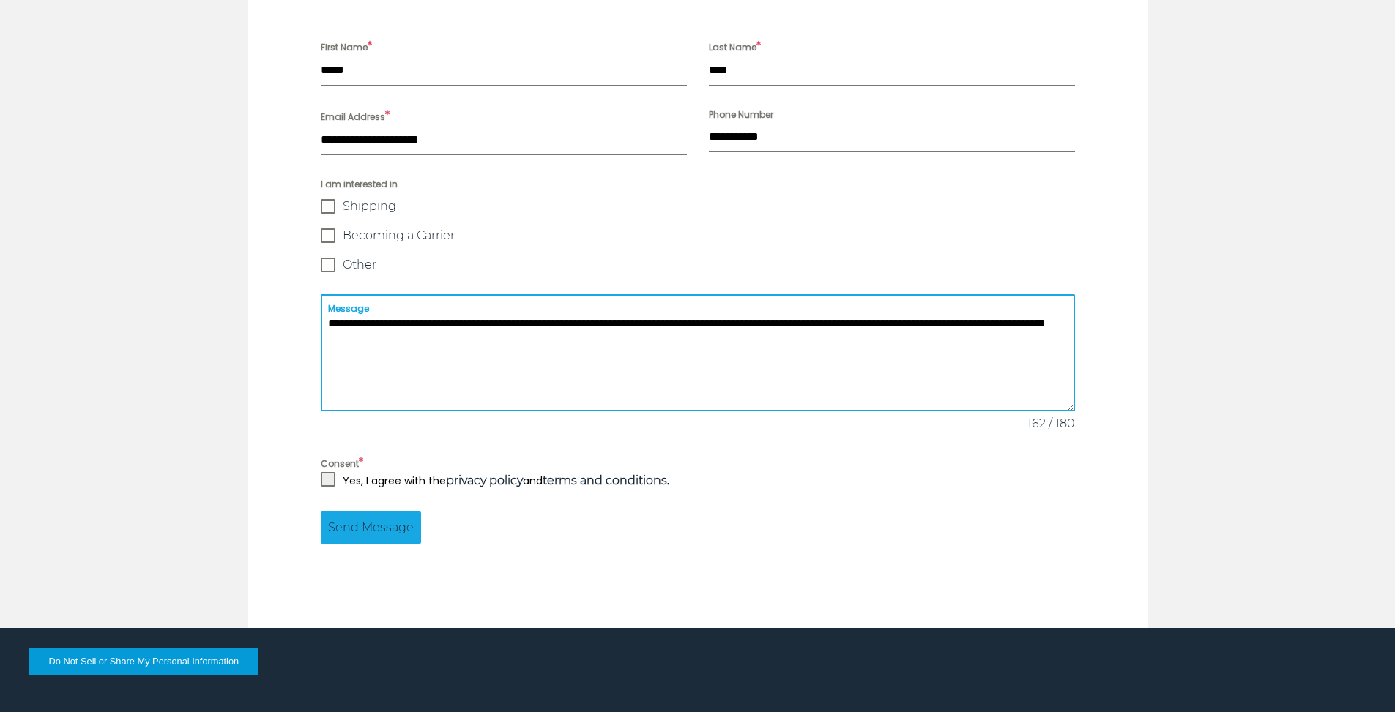
click at [598, 325] on textarea "**********" at bounding box center [698, 352] width 754 height 117
click at [618, 307] on textarea "**********" at bounding box center [698, 352] width 754 height 117
click at [580, 323] on textarea "**********" at bounding box center [698, 352] width 754 height 117
click at [918, 305] on textarea "**********" at bounding box center [698, 352] width 754 height 117
click at [649, 326] on textarea "**********" at bounding box center [698, 352] width 754 height 117
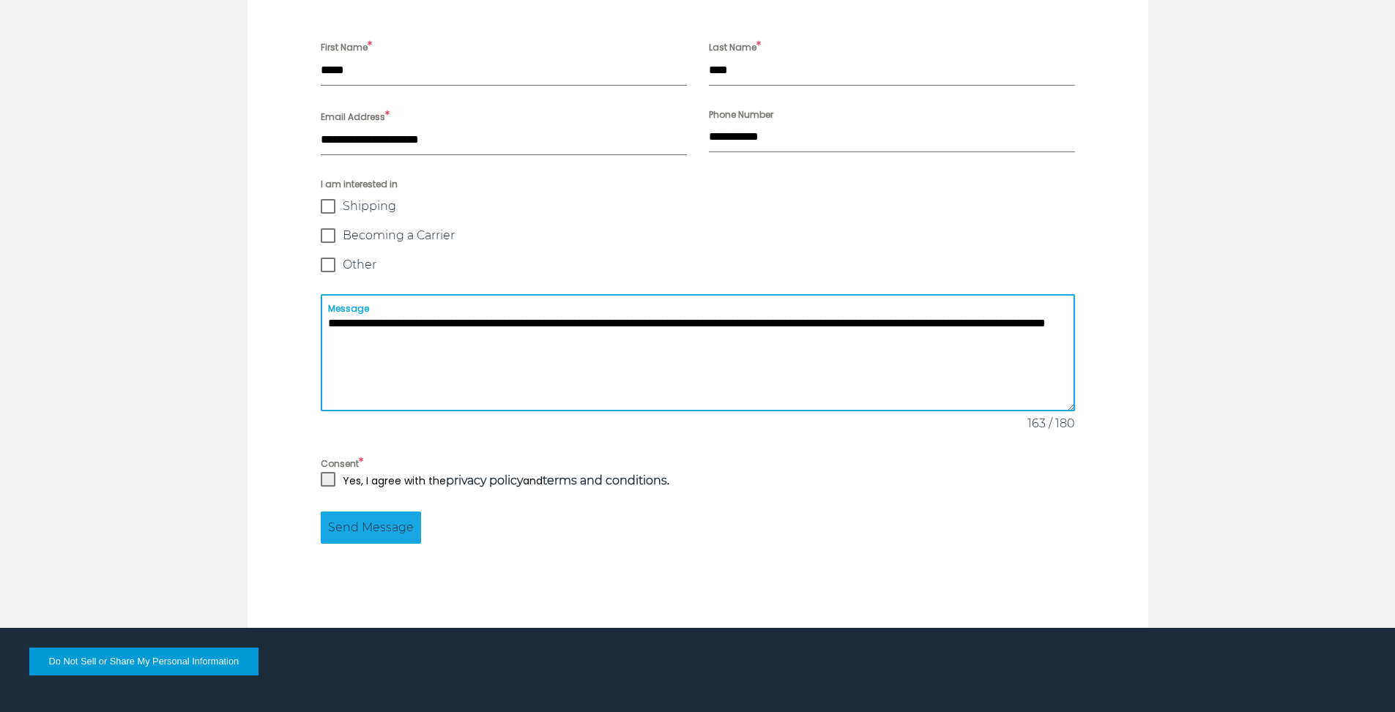
click at [1007, 306] on textarea "**********" at bounding box center [698, 352] width 754 height 117
click at [568, 322] on textarea "**********" at bounding box center [698, 352] width 754 height 117
type textarea "**********"
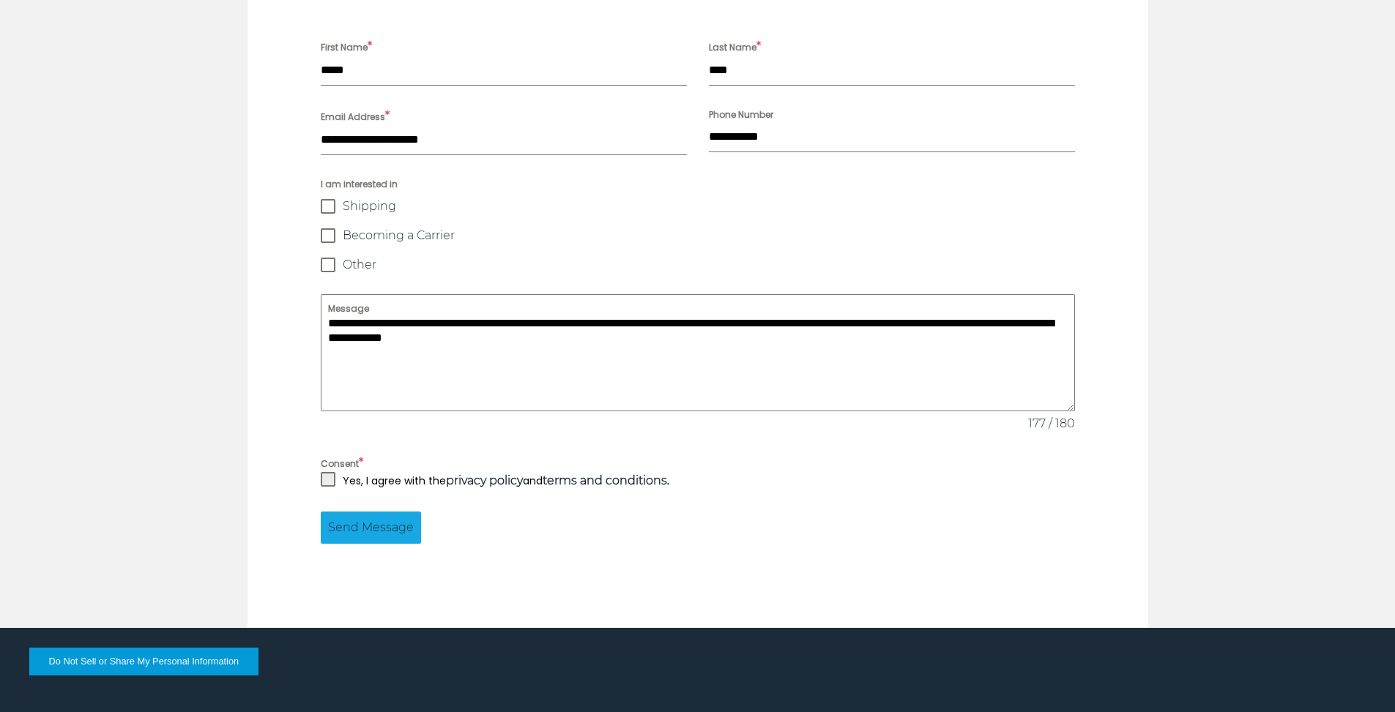
click at [335, 472] on div "Yes, I agree with the privacy policy and terms and conditions ." at bounding box center [698, 481] width 754 height 18
click at [330, 472] on span at bounding box center [328, 479] width 15 height 15
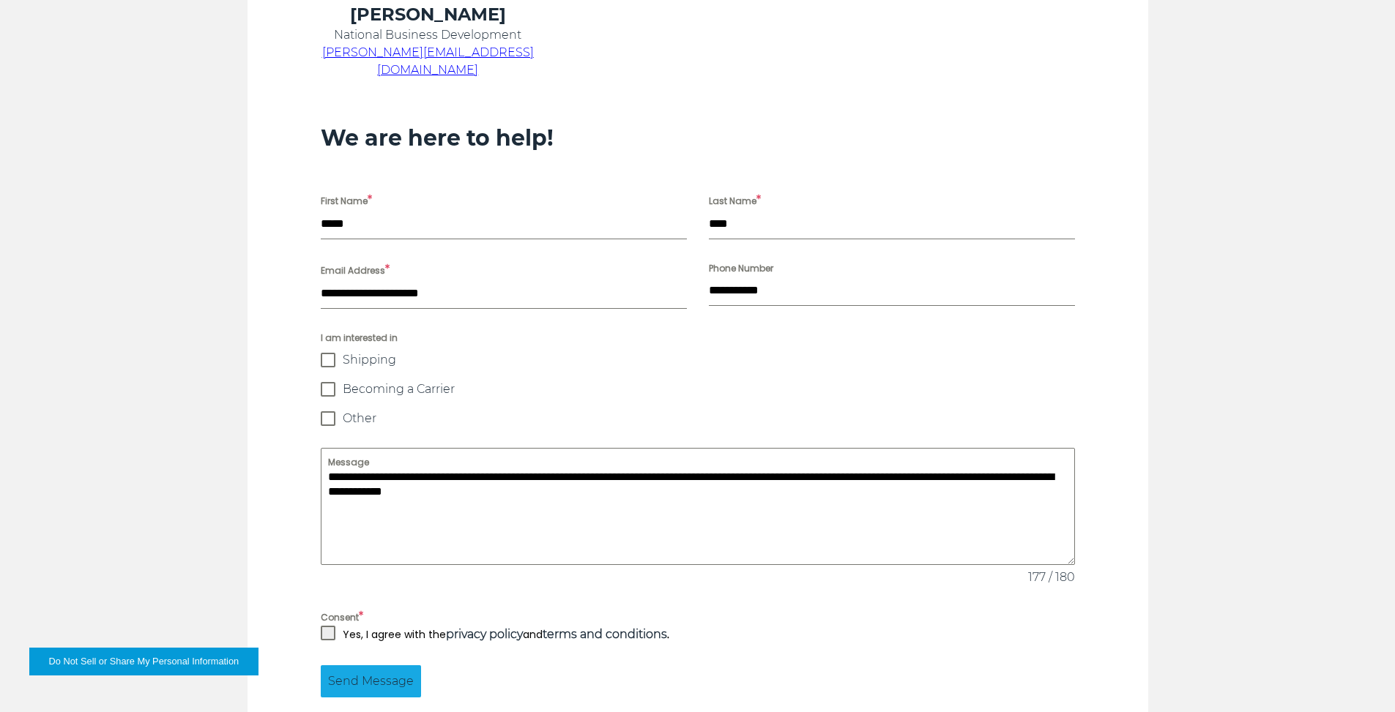
scroll to position [1025, 0]
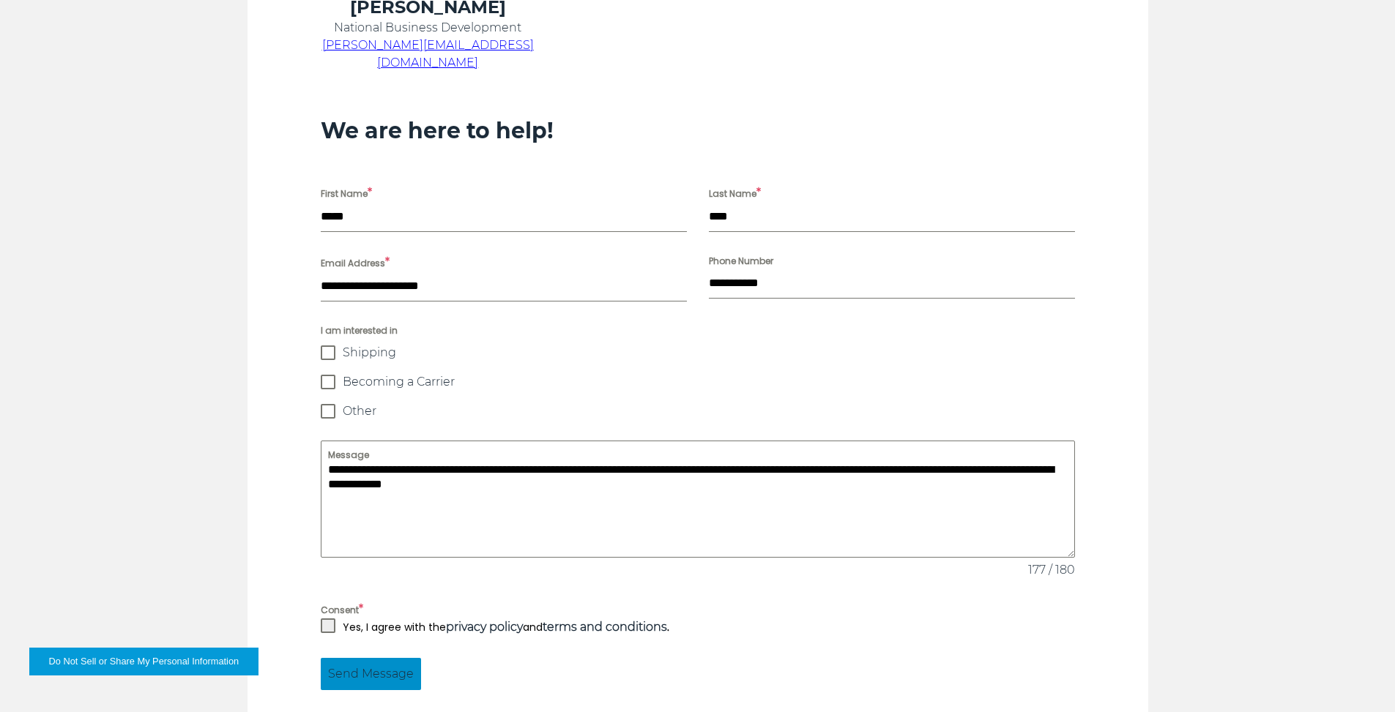
click at [370, 666] on span "Send Message" at bounding box center [371, 675] width 86 height 18
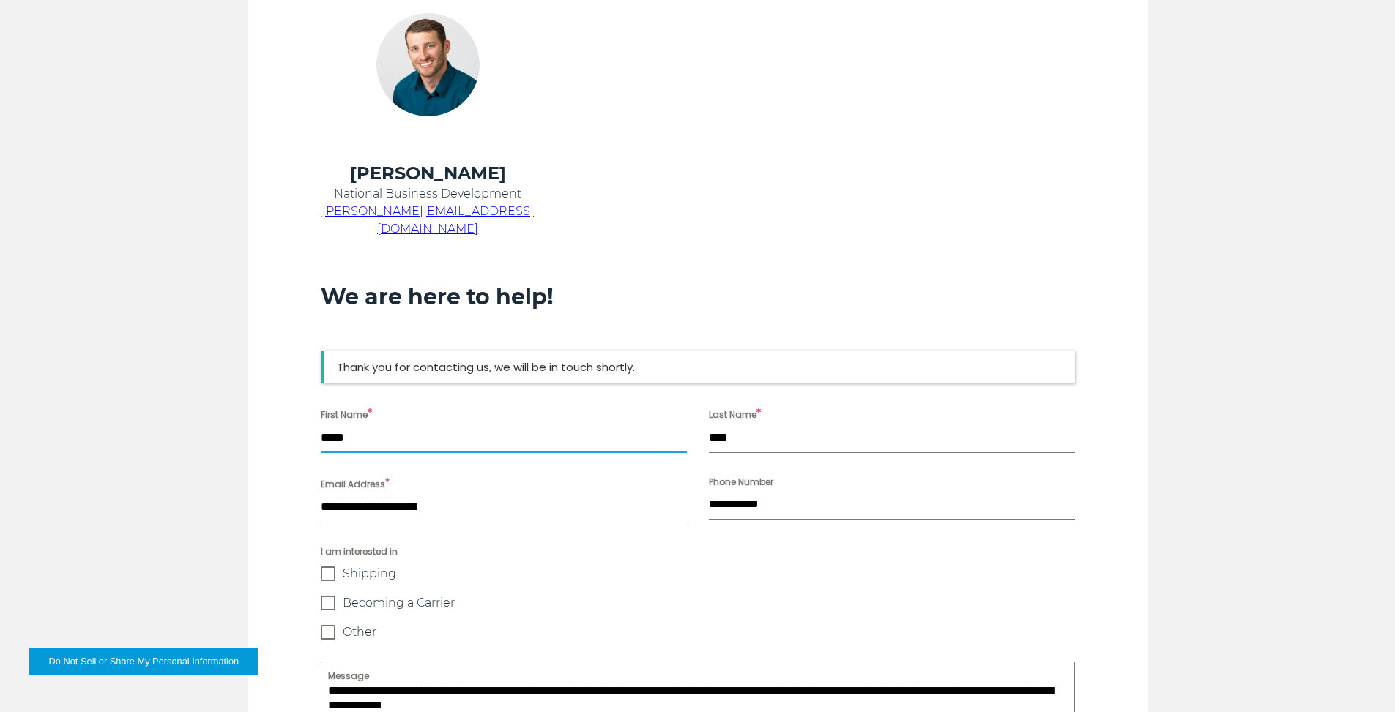
scroll to position [858, 0]
